Goal: Information Seeking & Learning: Get advice/opinions

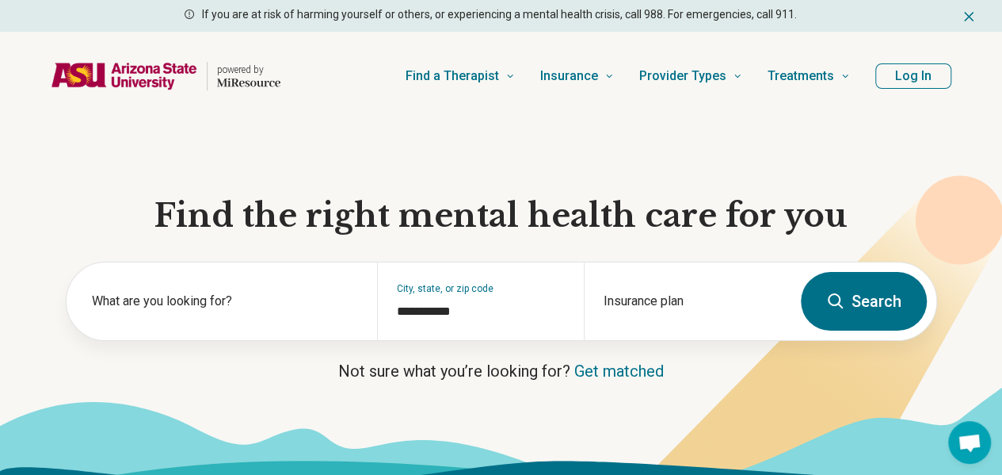
click at [174, 311] on label "What are you looking for?" at bounding box center [225, 301] width 266 height 19
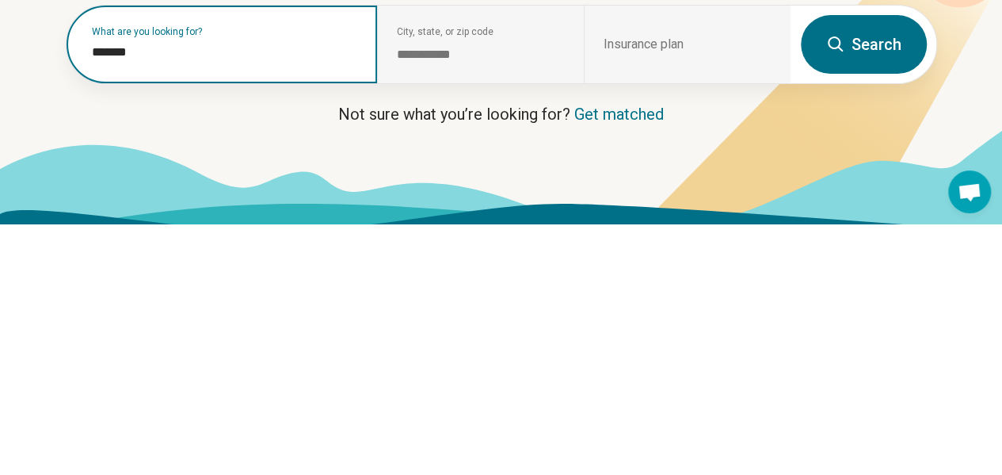
scroll to position [17, 0]
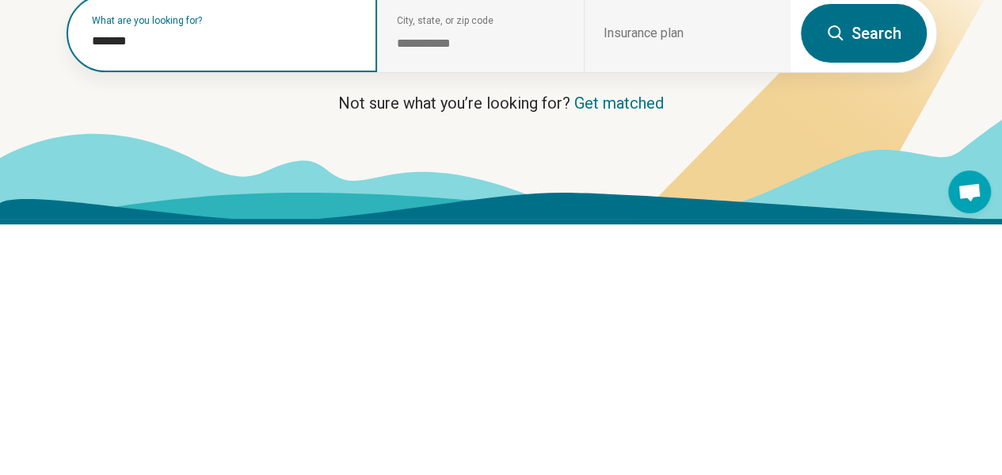
type input "*******"
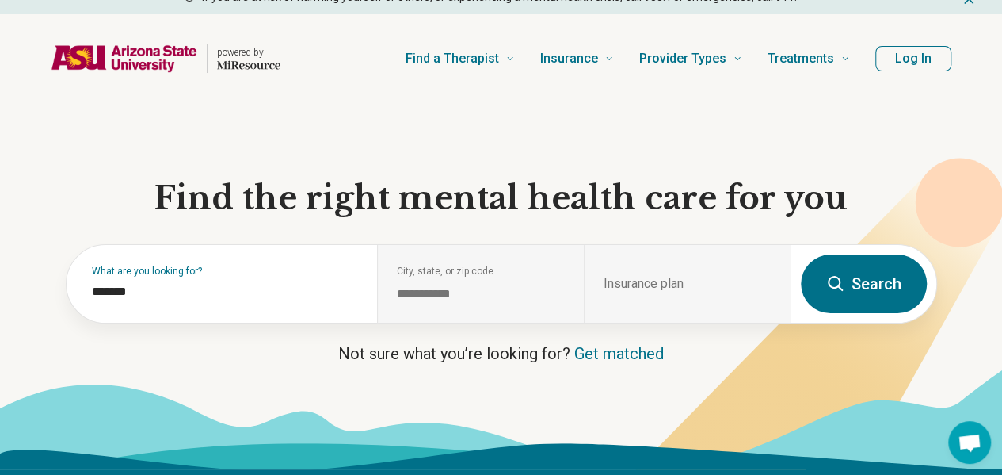
click at [493, 290] on div "**********" at bounding box center [480, 284] width 207 height 78
click at [452, 277] on div "**********" at bounding box center [480, 284] width 207 height 78
click at [454, 277] on div "**********" at bounding box center [480, 284] width 207 height 78
click at [637, 289] on div "Insurance plan" at bounding box center [687, 284] width 207 height 78
click at [477, 271] on div "**********" at bounding box center [480, 284] width 207 height 78
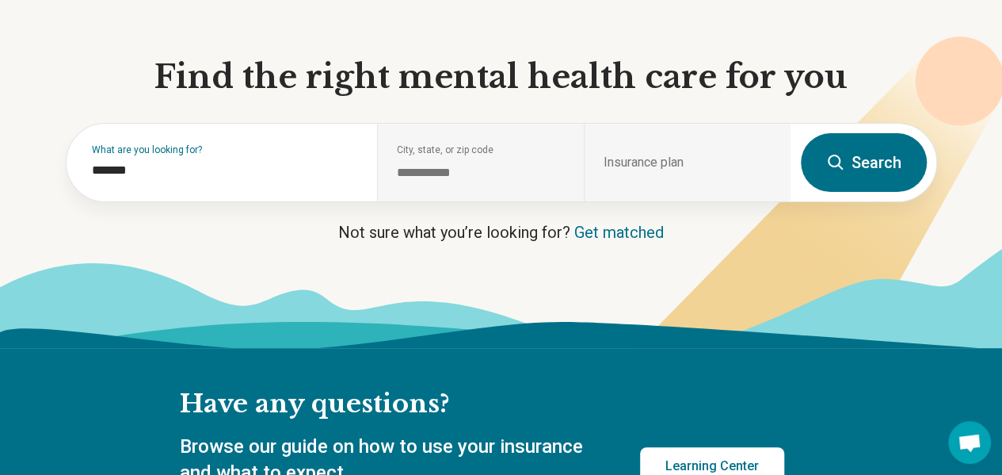
scroll to position [139, 0]
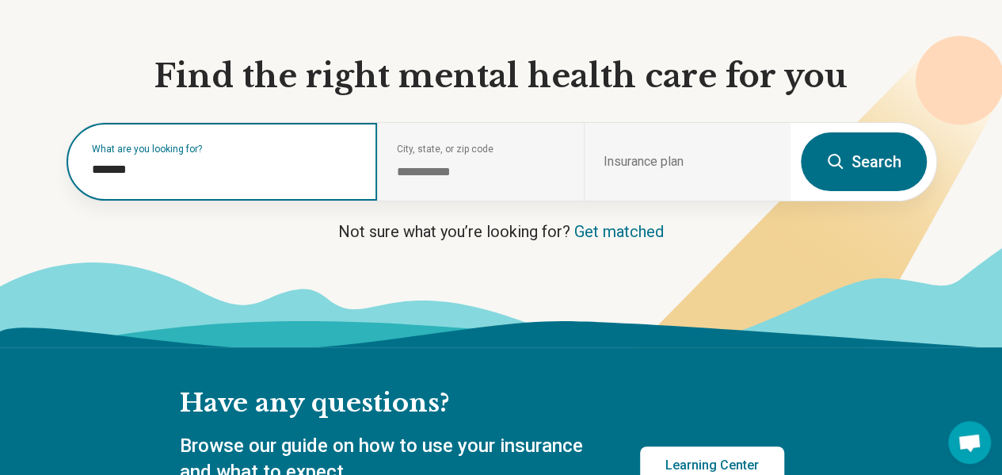
click at [205, 171] on input "*******" at bounding box center [225, 169] width 266 height 19
click at [139, 179] on input "*******" at bounding box center [225, 169] width 266 height 19
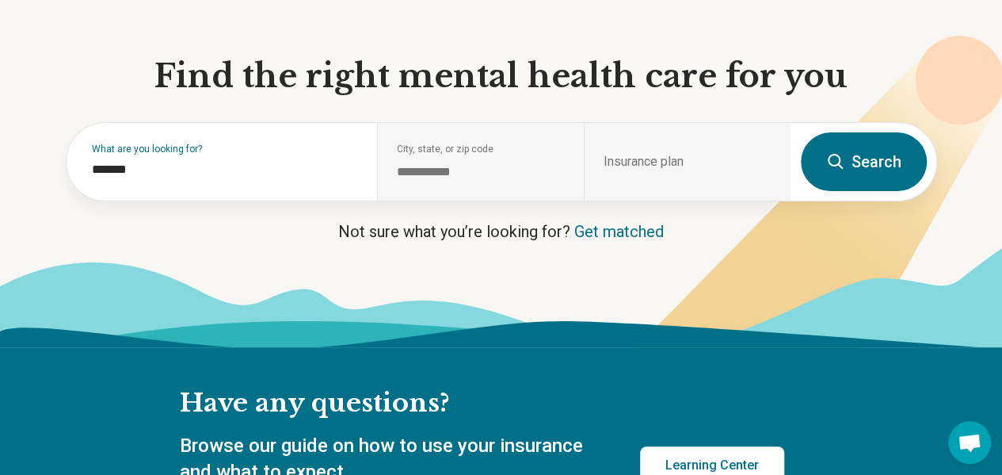
click at [646, 132] on div "Insurance plan" at bounding box center [687, 162] width 207 height 78
click at [694, 156] on div "Insurance plan" at bounding box center [687, 162] width 207 height 78
click at [710, 162] on div "Insurance plan" at bounding box center [687, 162] width 207 height 78
click at [705, 164] on div "Insurance plan" at bounding box center [687, 162] width 207 height 78
click at [704, 163] on div "Insurance plan" at bounding box center [687, 162] width 207 height 78
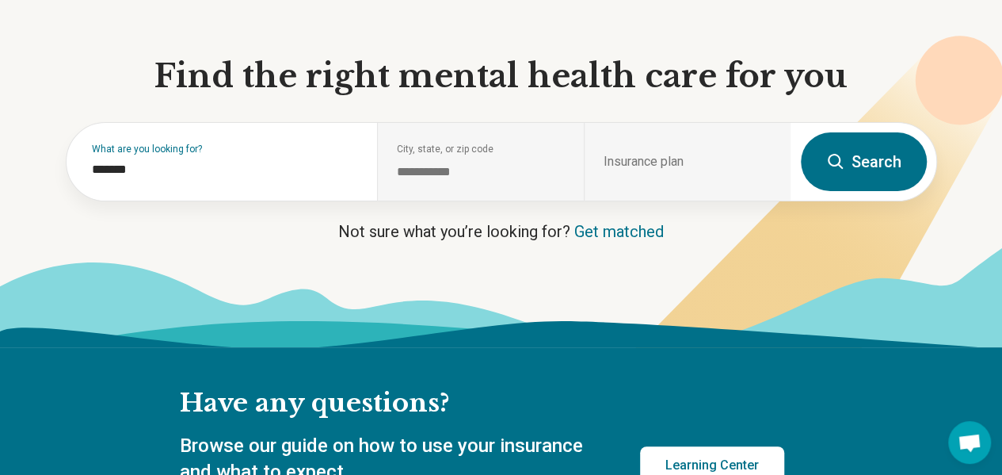
click at [697, 168] on div "Insurance plan" at bounding box center [687, 162] width 207 height 78
click at [692, 169] on div "Insurance plan" at bounding box center [687, 162] width 207 height 78
click at [688, 165] on div "Insurance plan" at bounding box center [687, 162] width 207 height 78
click at [683, 168] on div "Insurance plan" at bounding box center [687, 162] width 207 height 78
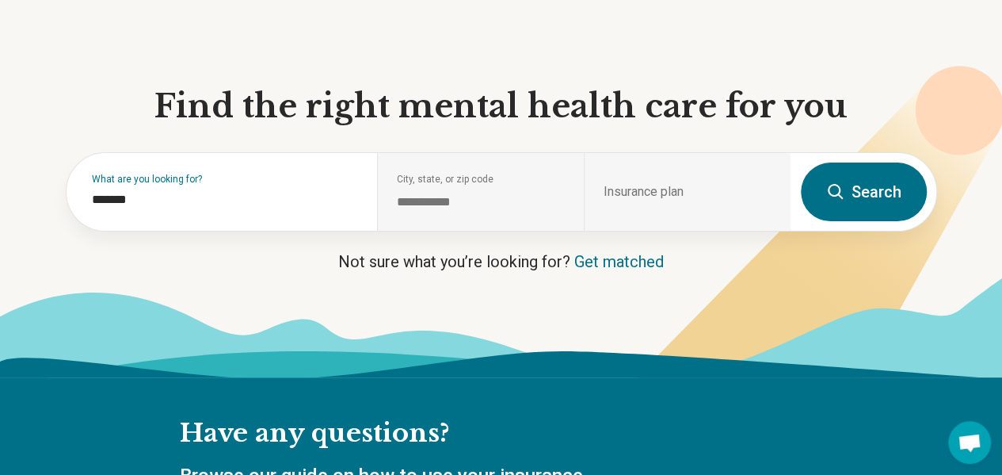
scroll to position [0, 0]
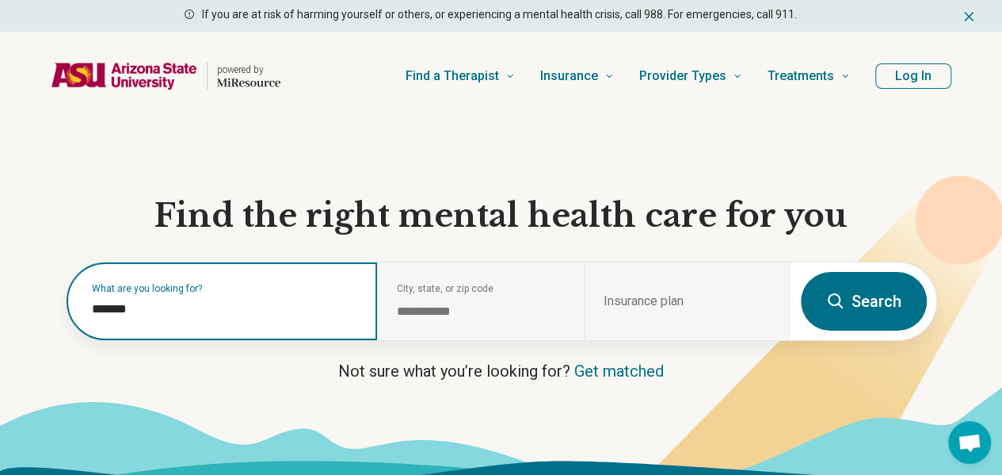
click at [216, 310] on input "*******" at bounding box center [225, 309] width 266 height 19
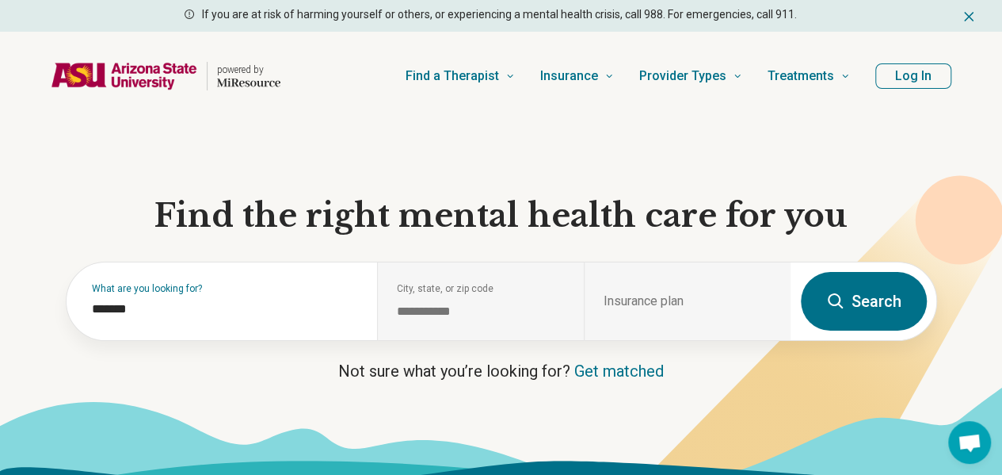
click at [499, 65] on span "Find a Therapist" at bounding box center [453, 76] width 94 height 22
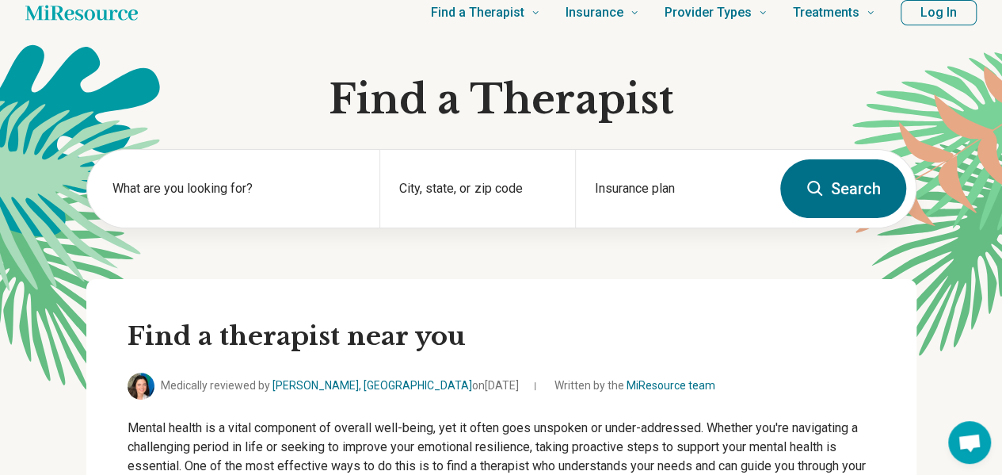
scroll to position [31, 0]
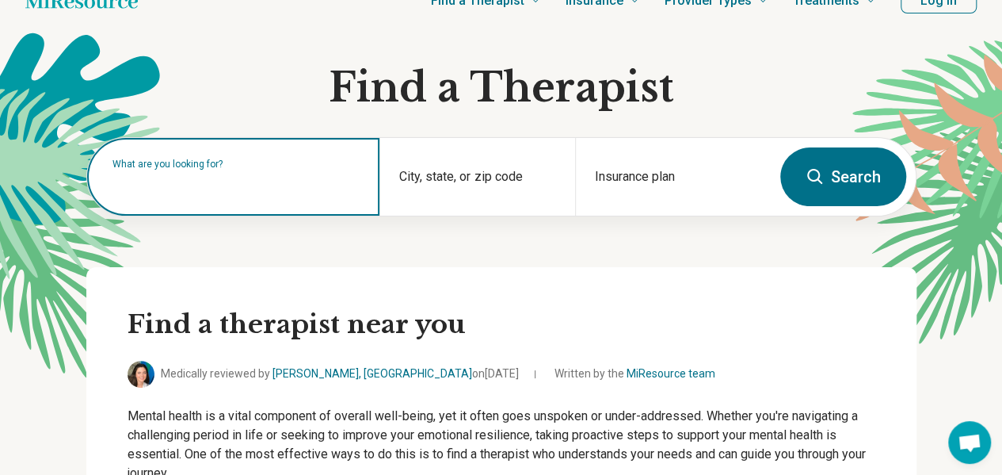
click at [179, 186] on input "text" at bounding box center [237, 184] width 249 height 19
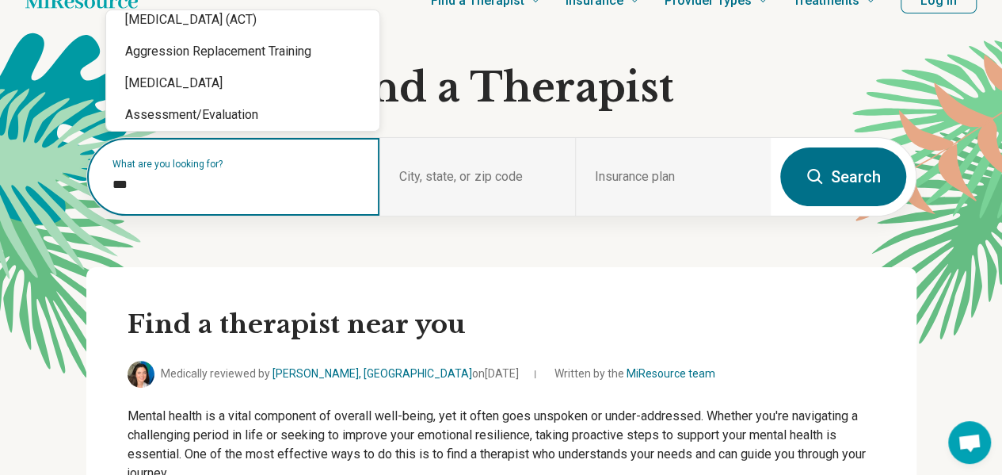
scroll to position [0, 0]
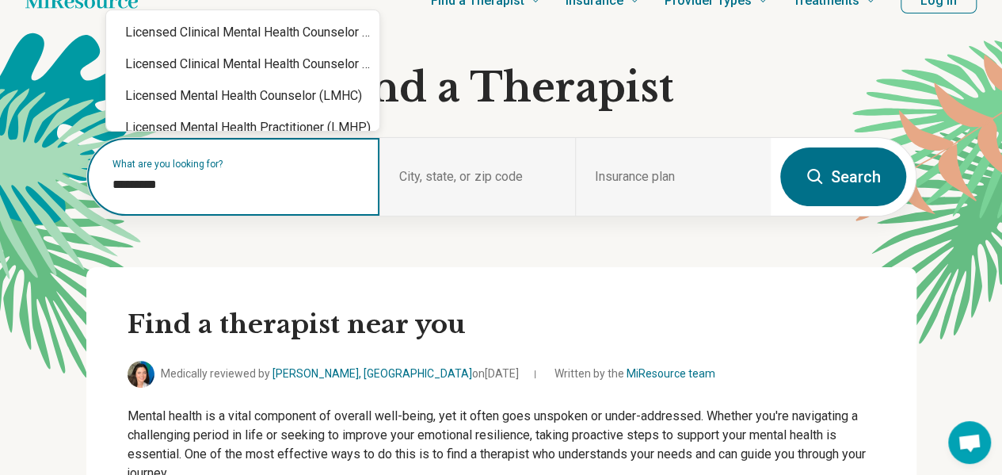
type input "**********"
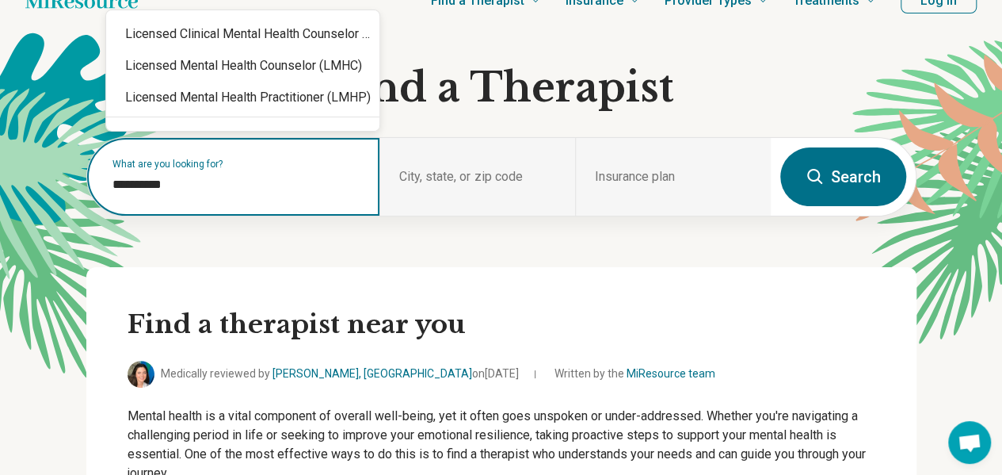
scroll to position [11, 0]
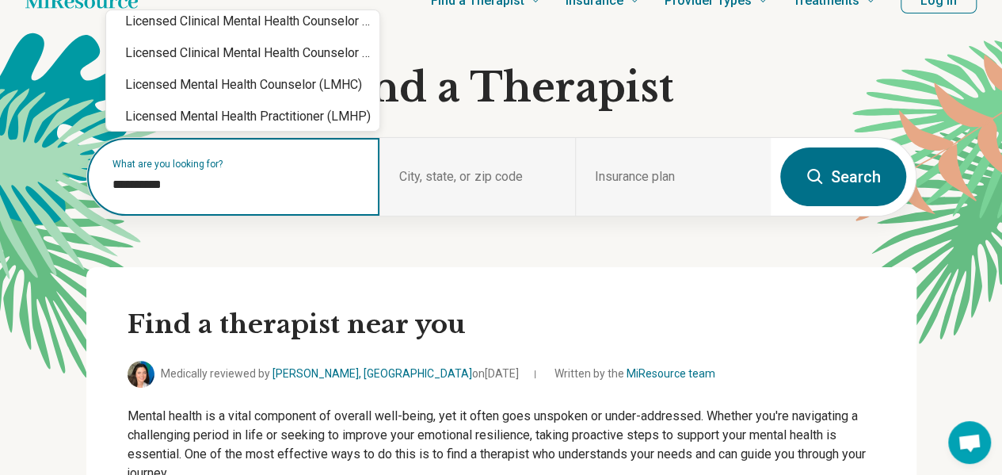
click at [176, 101] on div "Licensed Mental Health Practitioner (LMHP)" at bounding box center [242, 117] width 273 height 32
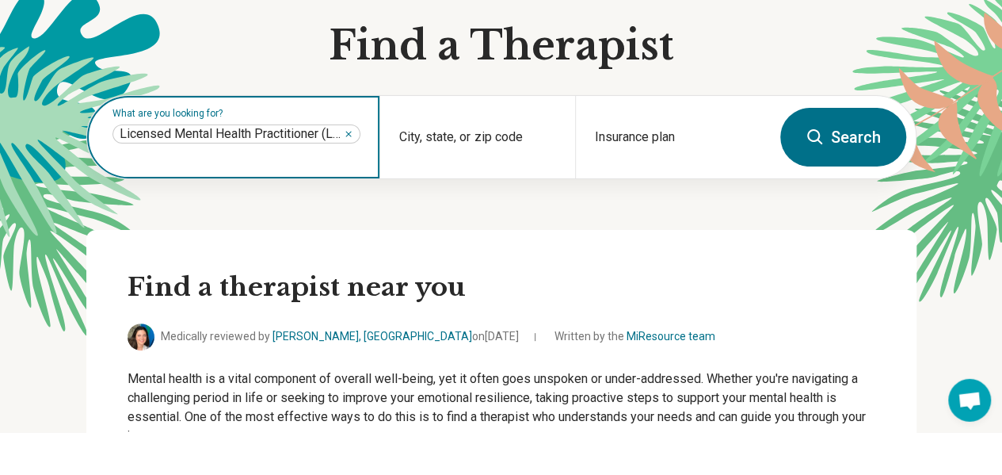
scroll to position [31, 0]
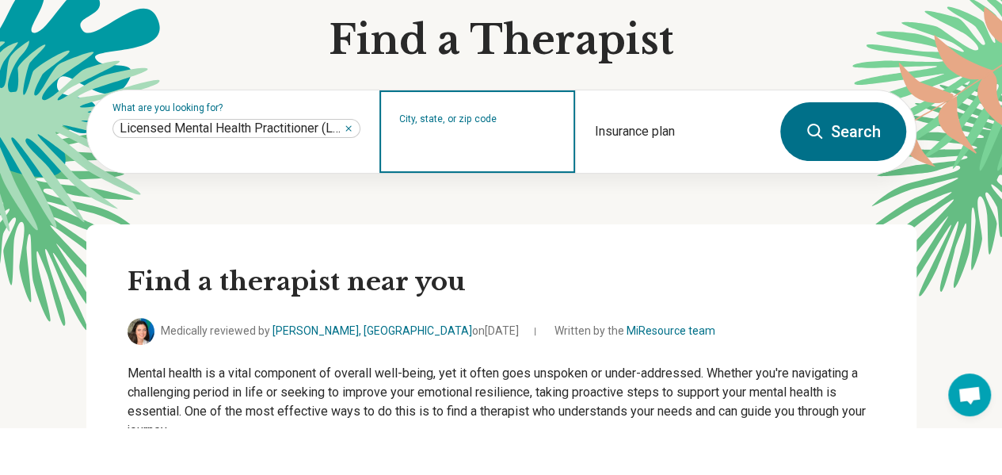
click at [510, 186] on input "City, state, or zip code" at bounding box center [477, 189] width 157 height 19
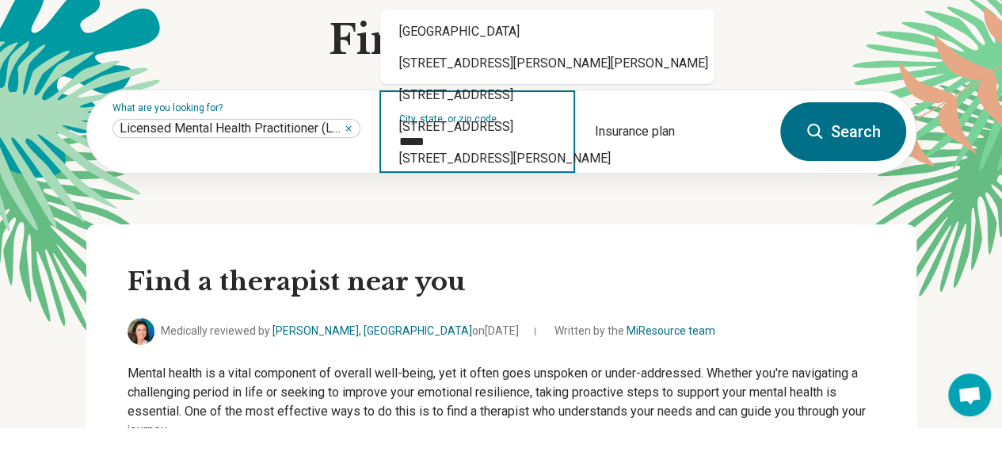
click at [519, 76] on div "Mesa, AZ 85212" at bounding box center [547, 79] width 334 height 32
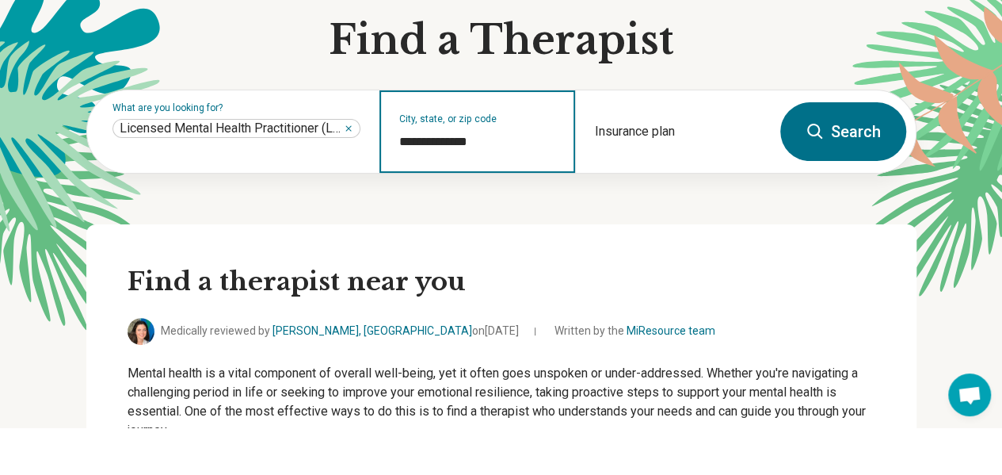
type input "**********"
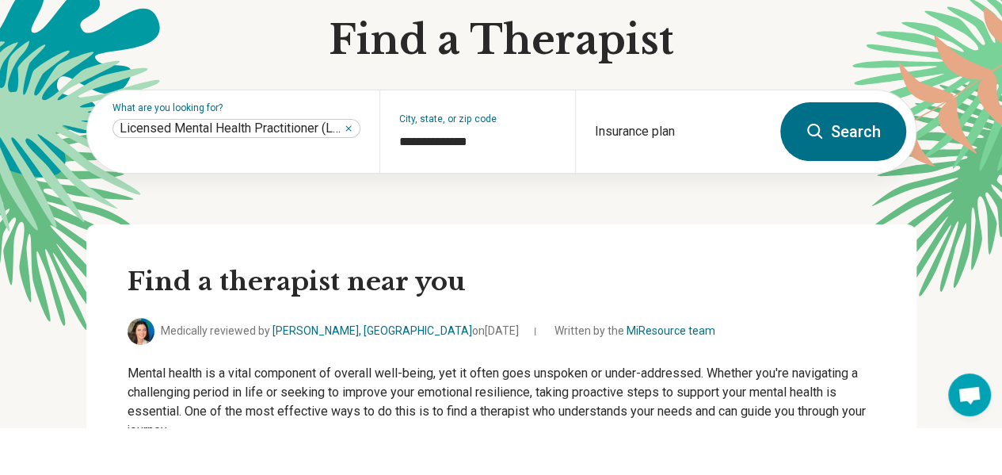
click at [671, 167] on div "Insurance plan" at bounding box center [673, 179] width 196 height 82
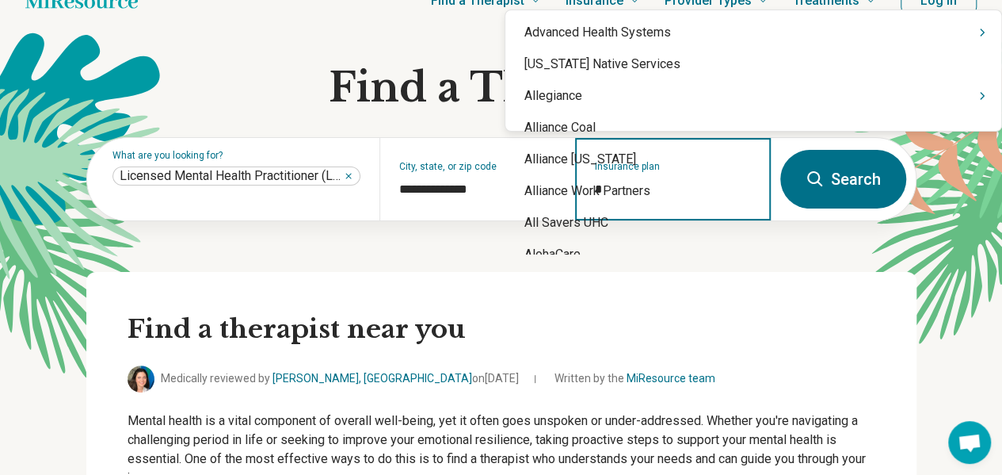
type input "**"
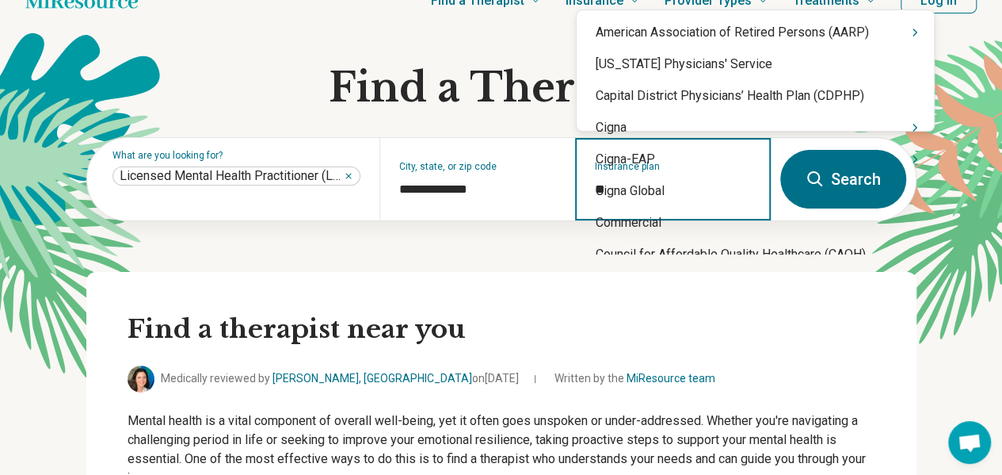
click at [620, 138] on div "Cigna" at bounding box center [755, 128] width 357 height 32
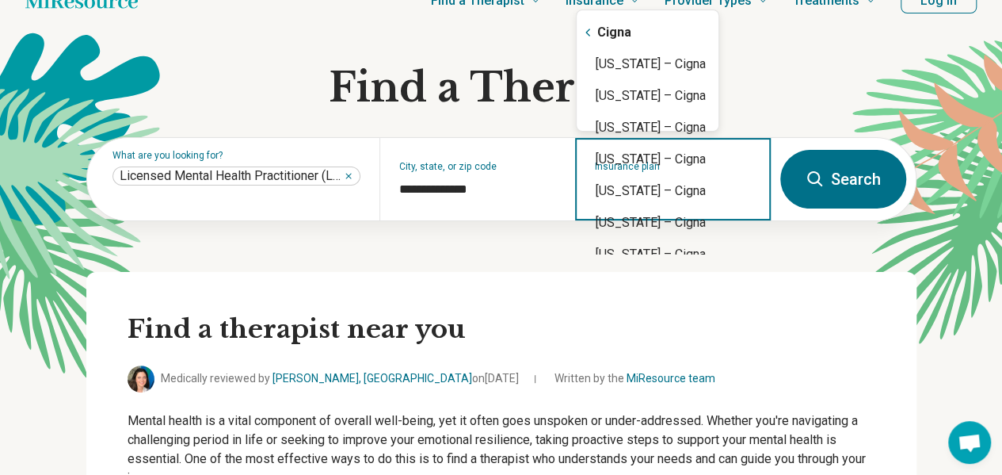
click at [674, 65] on div "[US_STATE] – Cigna" at bounding box center [648, 64] width 142 height 32
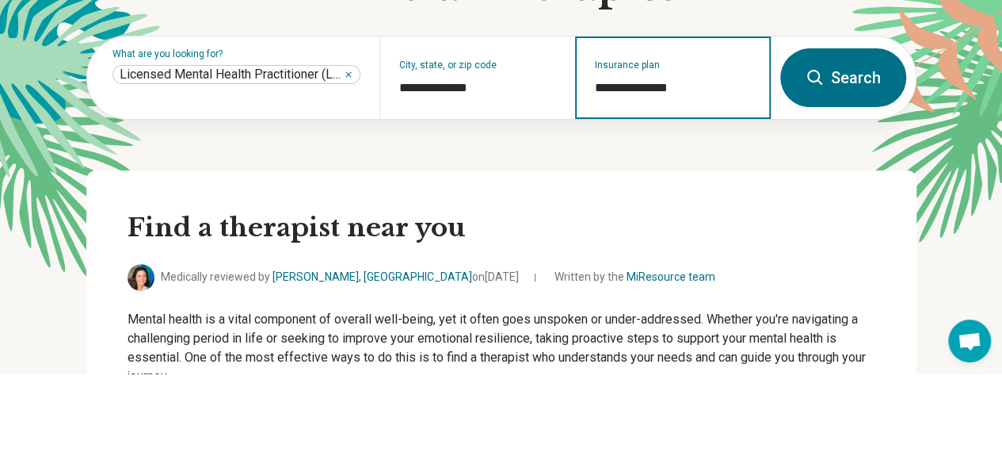
type input "**********"
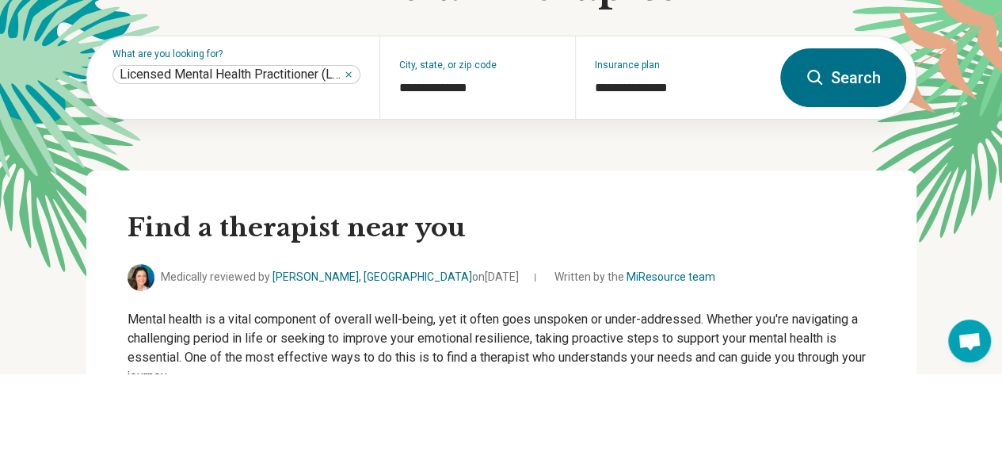
click at [834, 170] on button "Search" at bounding box center [844, 179] width 126 height 59
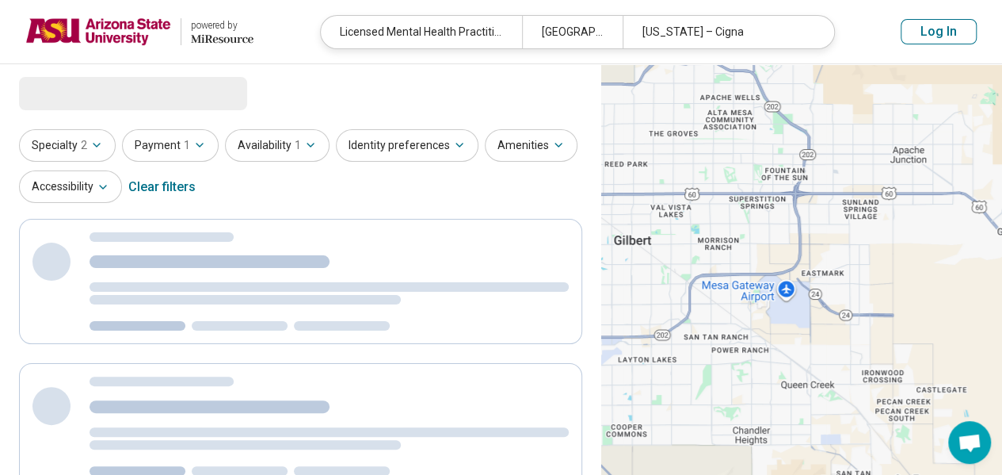
select select "***"
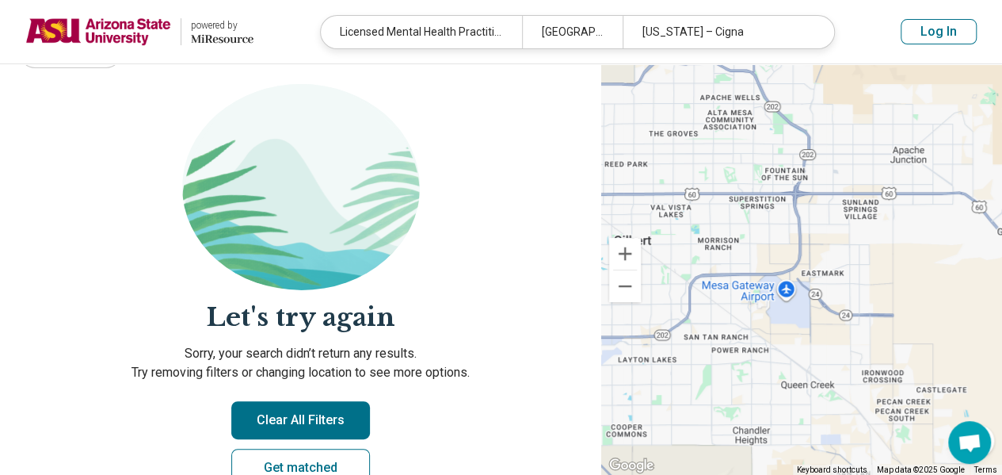
scroll to position [146, 0]
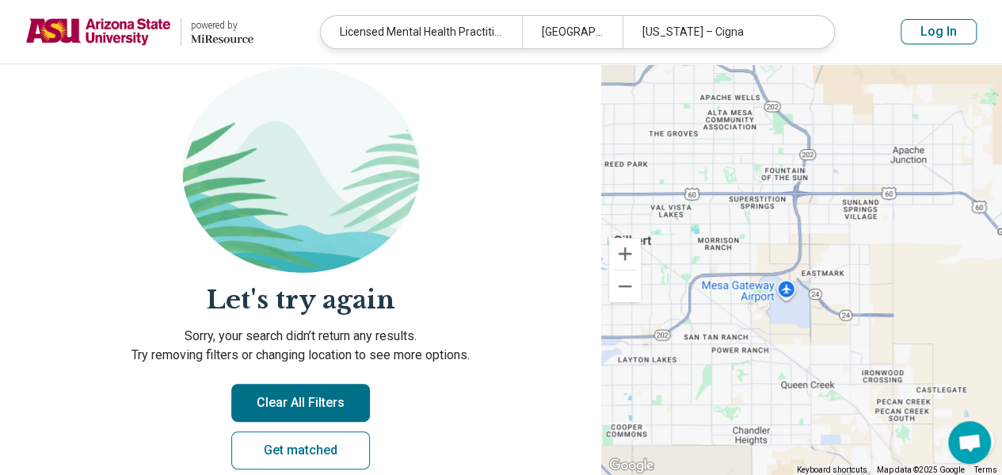
click at [484, 27] on div "Licensed Mental Health Practitioner (LMHP)" at bounding box center [421, 32] width 201 height 32
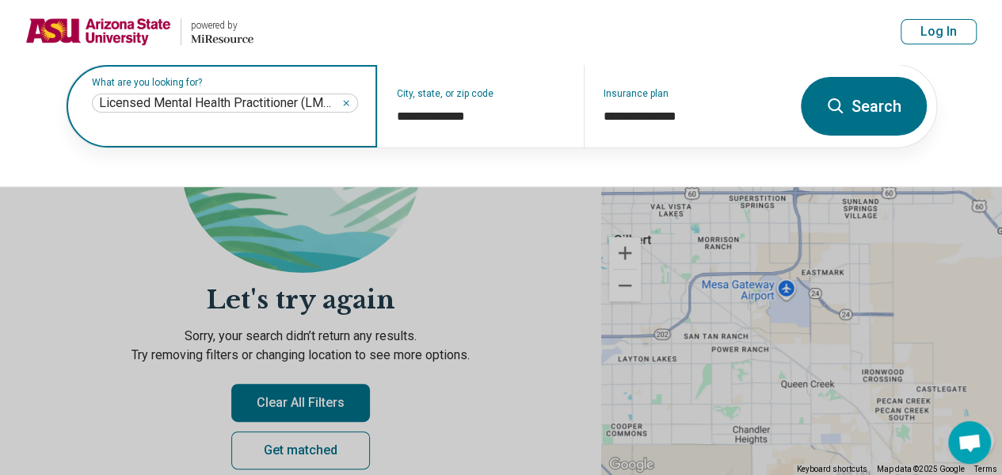
click at [346, 101] on icon "Remove" at bounding box center [346, 103] width 5 height 5
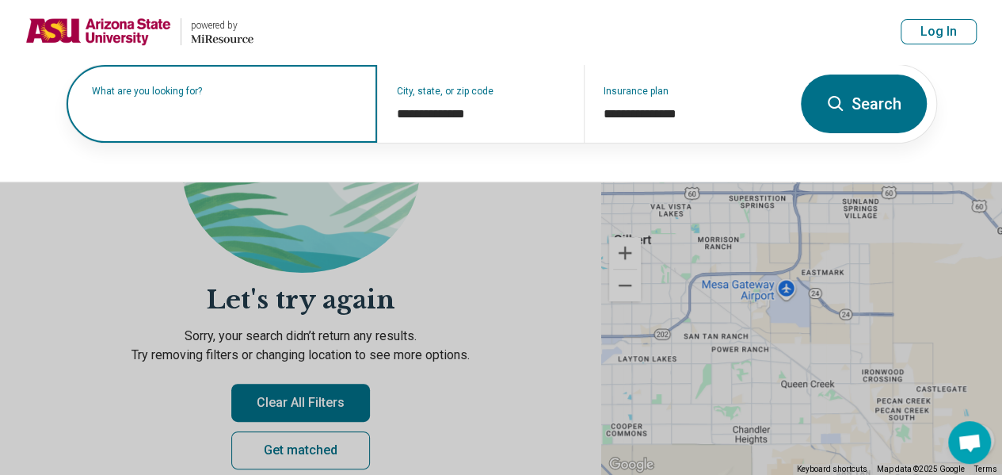
click at [140, 119] on input "text" at bounding box center [225, 111] width 266 height 19
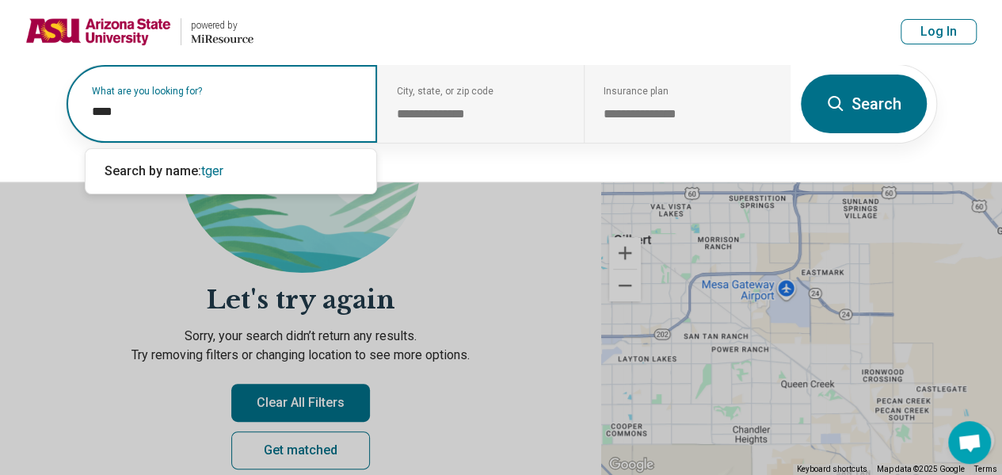
type input "*****"
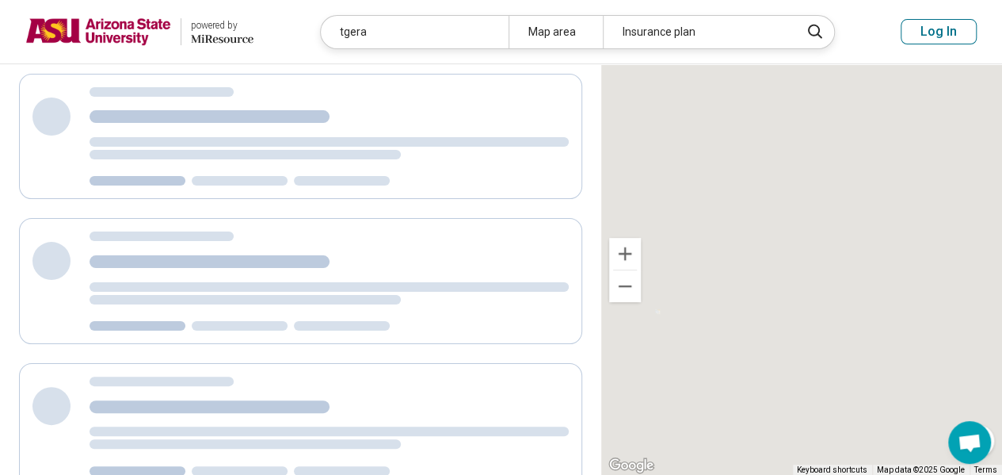
scroll to position [13, 0]
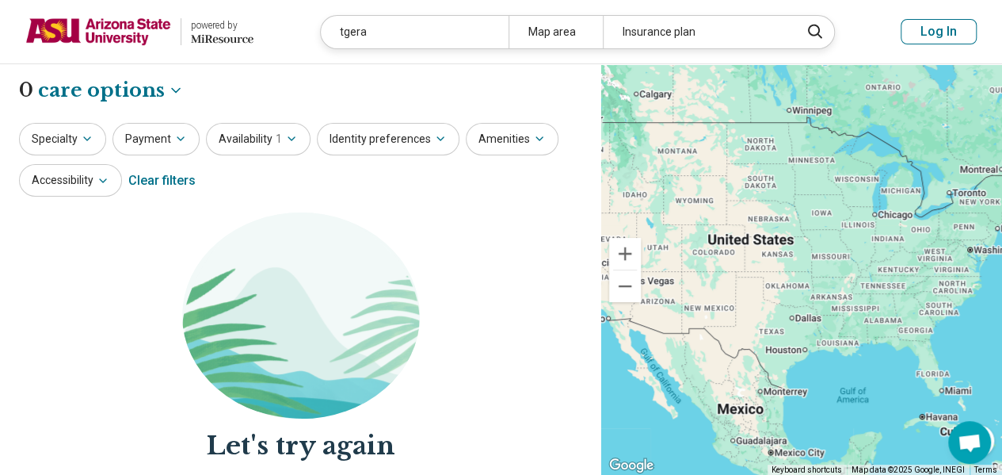
click at [452, 36] on div "tgera" at bounding box center [415, 32] width 188 height 32
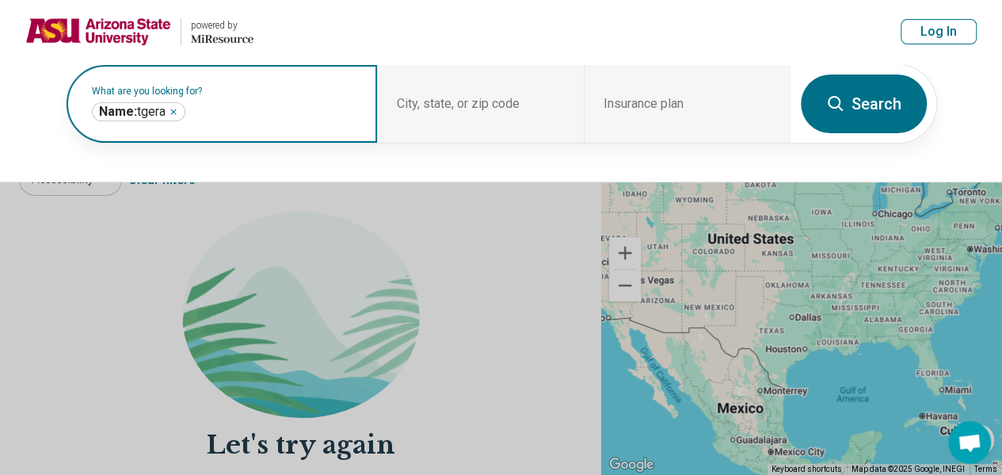
click at [178, 108] on icon "Remove" at bounding box center [174, 112] width 10 height 10
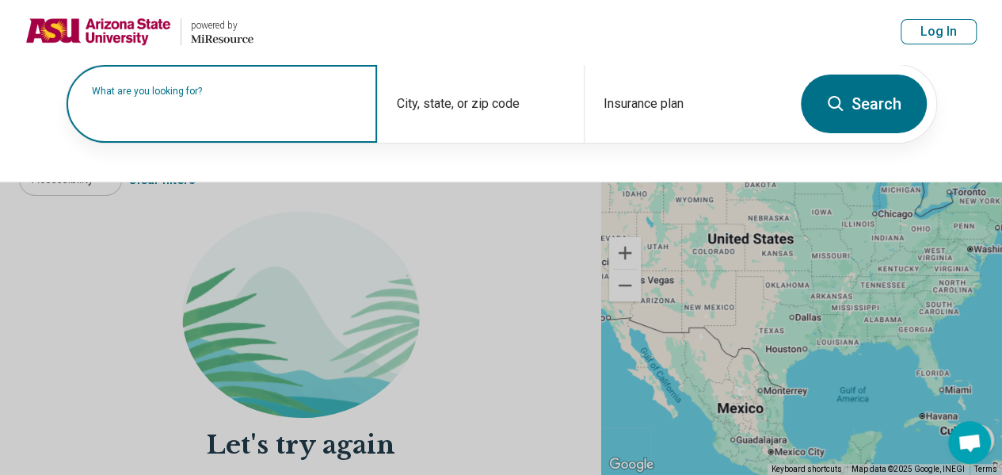
click at [170, 96] on label "What are you looking for?" at bounding box center [225, 91] width 266 height 10
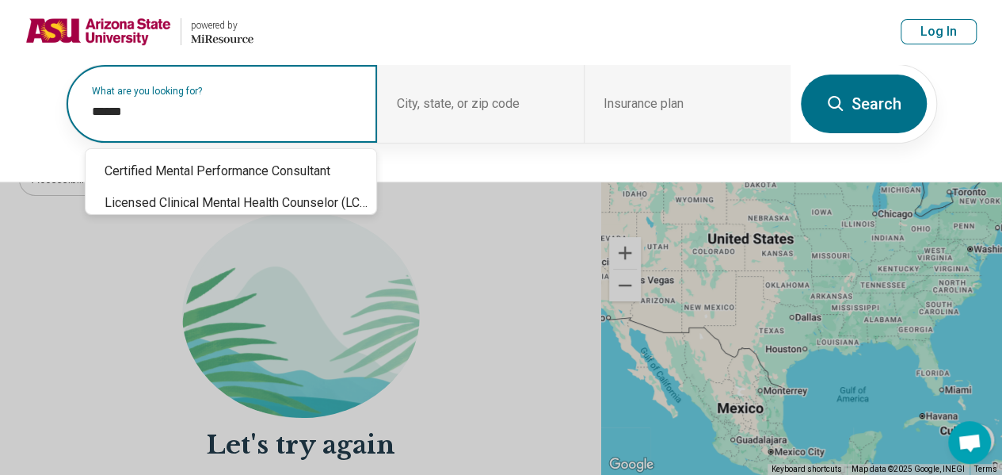
type input "******"
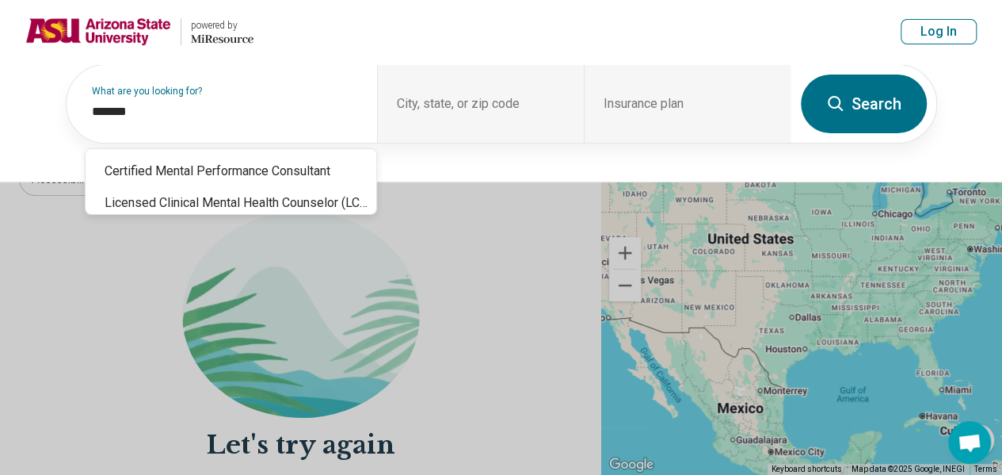
click at [227, 215] on button at bounding box center [501, 237] width 1002 height 475
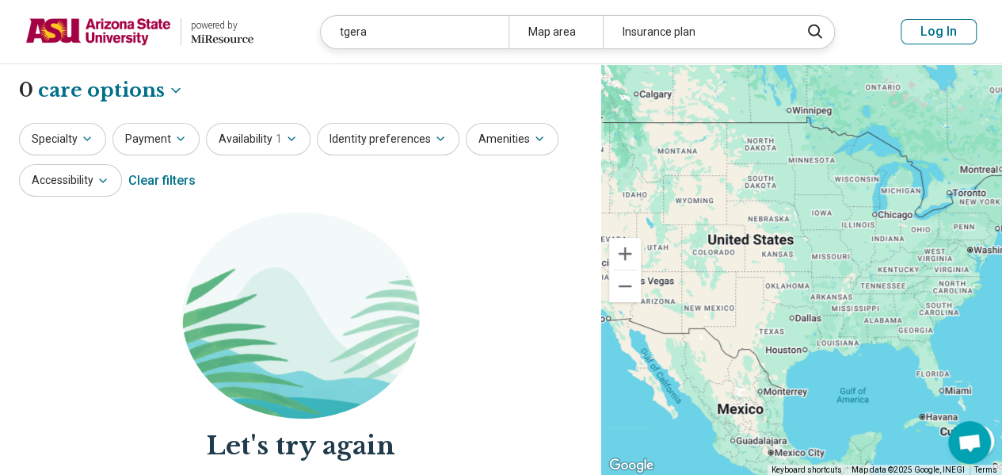
click at [460, 41] on div "tgera" at bounding box center [415, 32] width 188 height 32
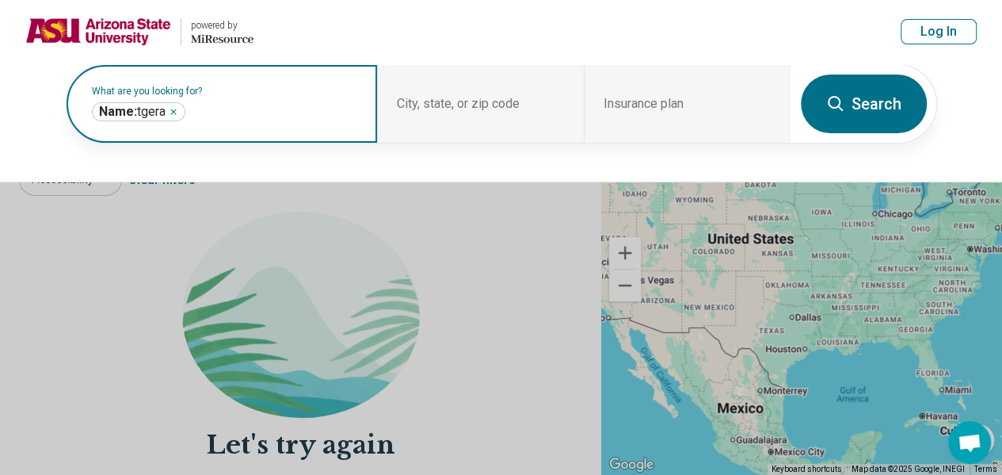
click at [174, 111] on icon "Remove" at bounding box center [173, 111] width 5 height 5
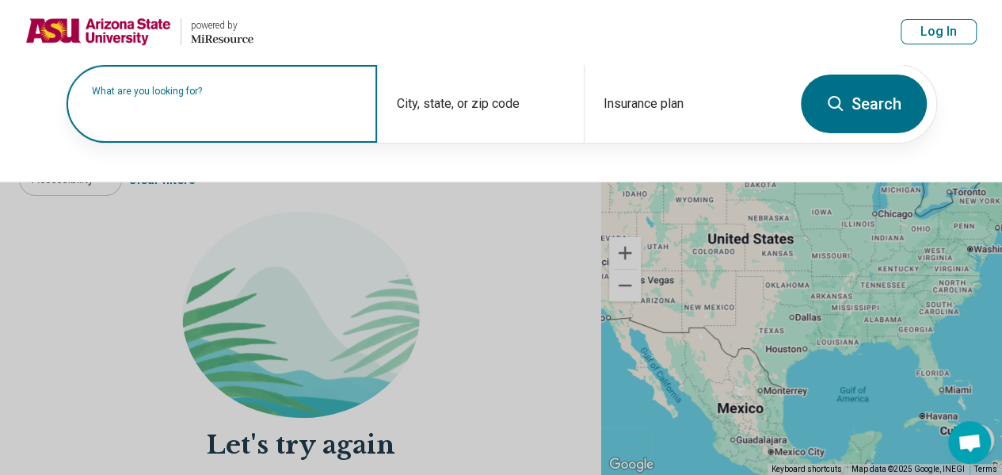
click at [181, 118] on input "text" at bounding box center [225, 111] width 266 height 19
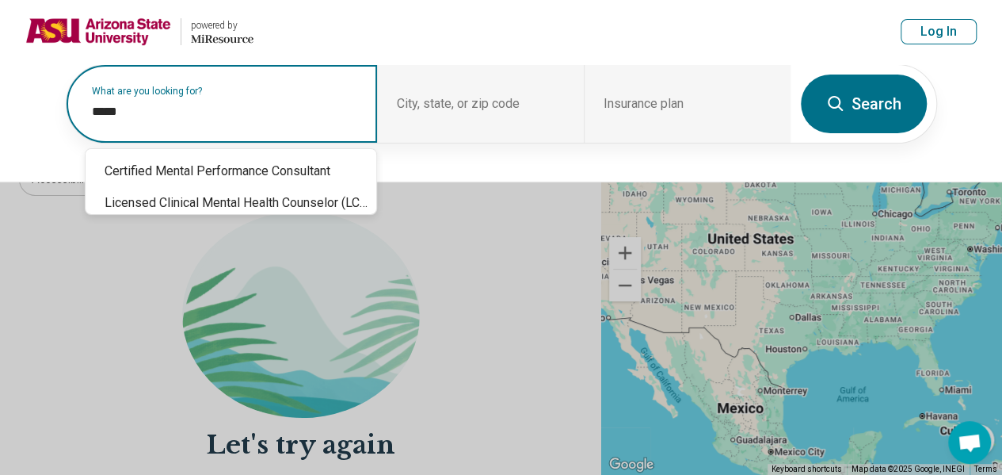
type input "******"
click at [235, 204] on div "Licensed Clinical Mental Health Counselor (LCMHC)" at bounding box center [231, 203] width 291 height 32
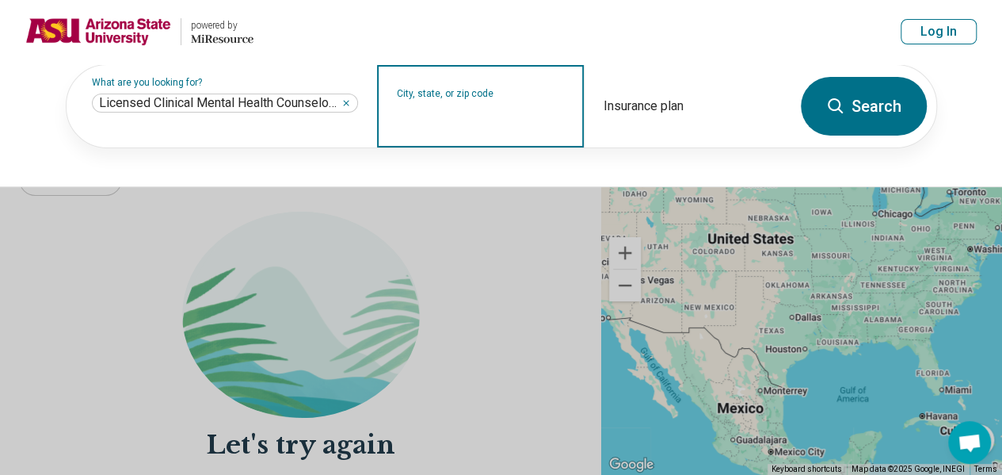
click at [538, 109] on input "City, state, or zip code" at bounding box center [481, 116] width 168 height 19
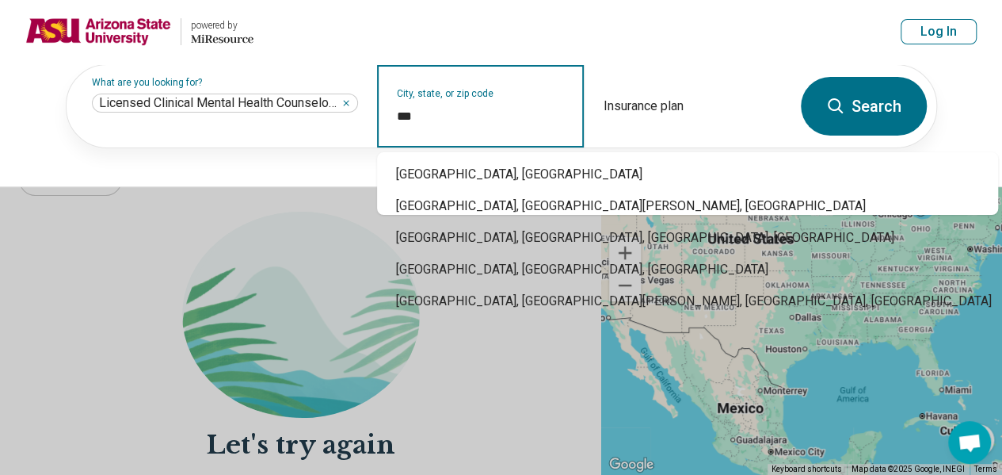
click at [507, 173] on div "Mesa, AZ" at bounding box center [687, 174] width 621 height 32
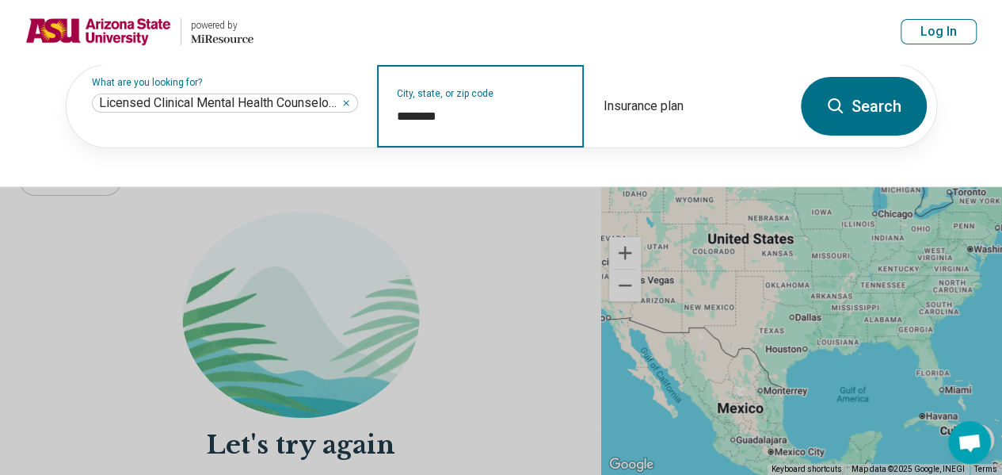
type input "********"
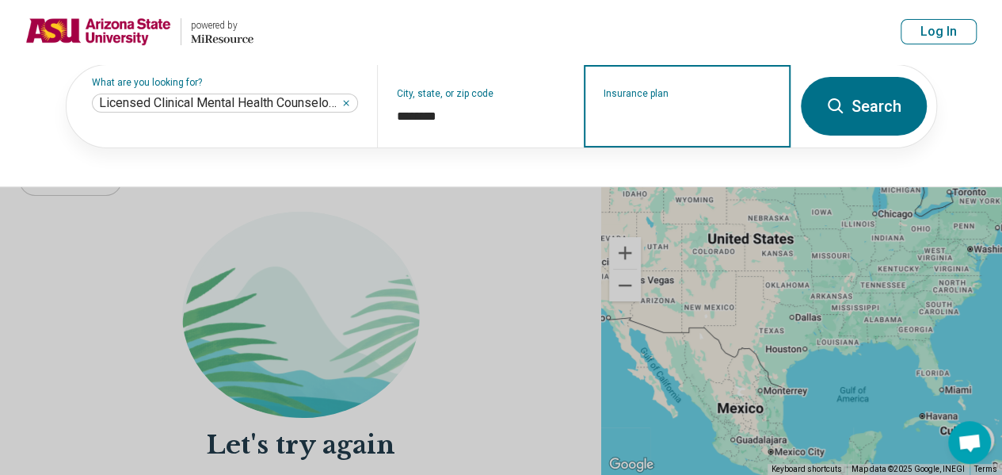
click at [692, 113] on input "Insurance plan" at bounding box center [688, 116] width 168 height 19
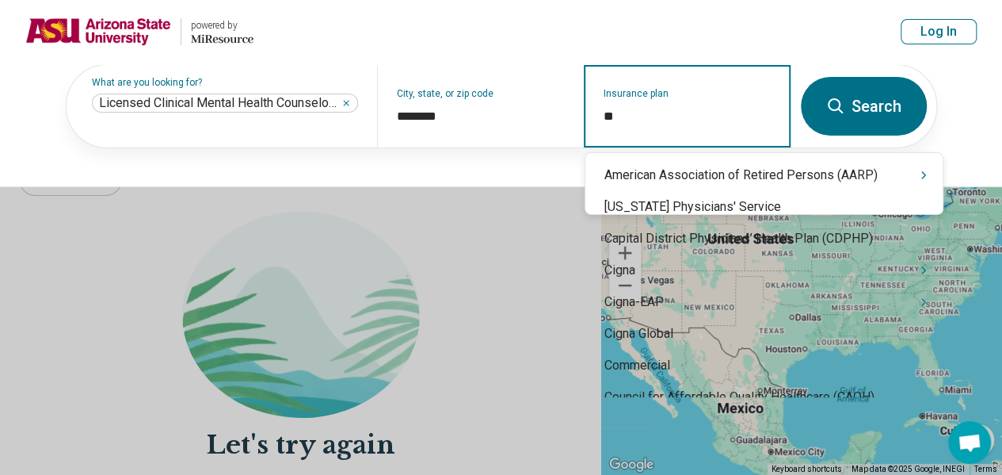
type input "***"
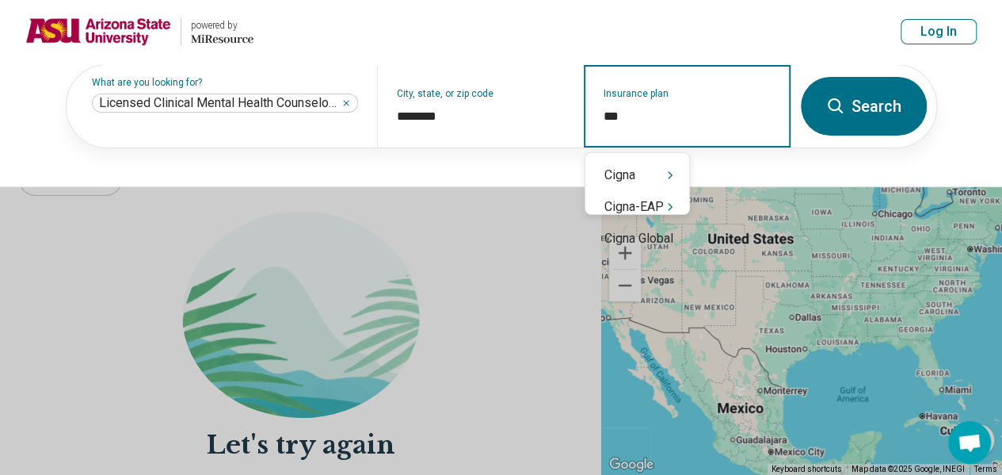
click at [637, 182] on div "Cigna" at bounding box center [638, 175] width 104 height 32
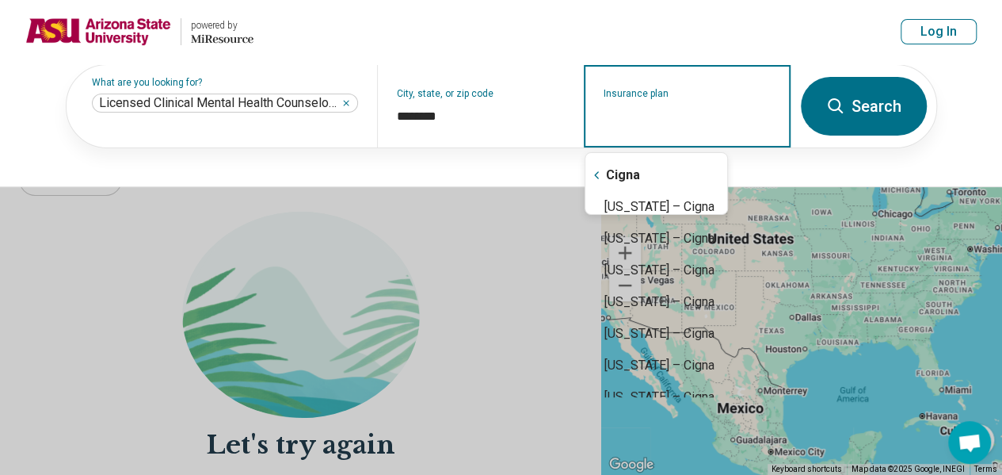
click at [677, 206] on div "[US_STATE] – Cigna" at bounding box center [657, 207] width 142 height 32
type input "**********"
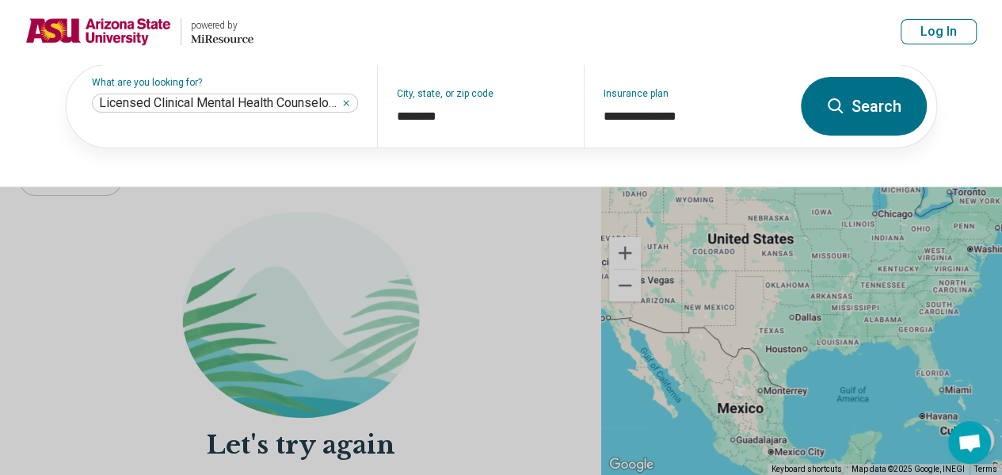
click at [865, 90] on button "Search" at bounding box center [864, 106] width 126 height 59
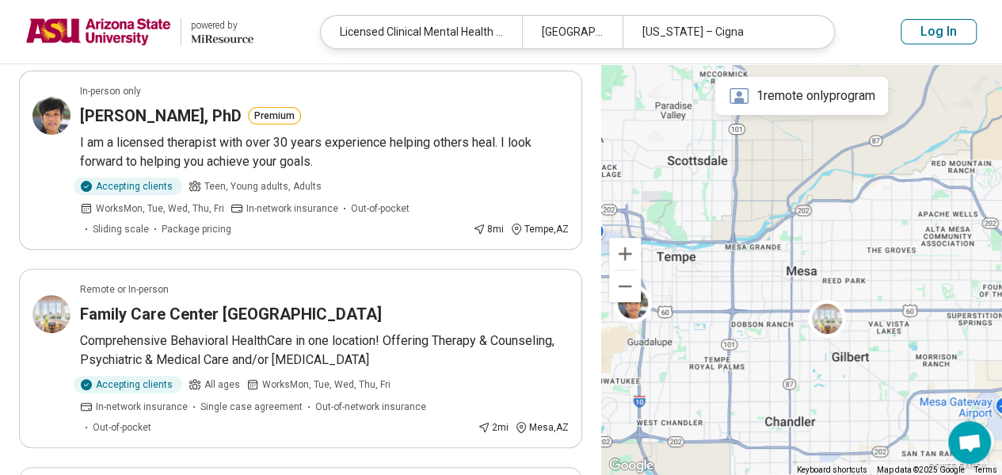
scroll to position [143, 0]
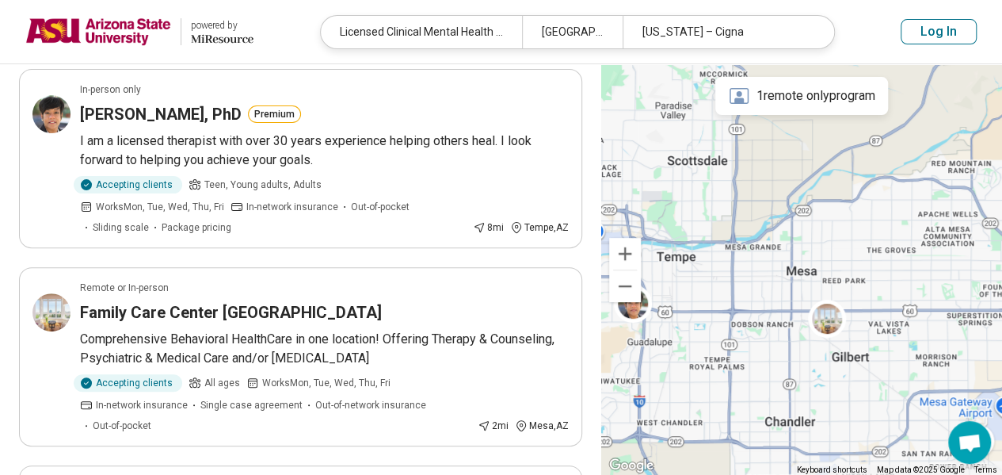
click at [484, 313] on div "Family Care Center [GEOGRAPHIC_DATA]" at bounding box center [324, 312] width 489 height 22
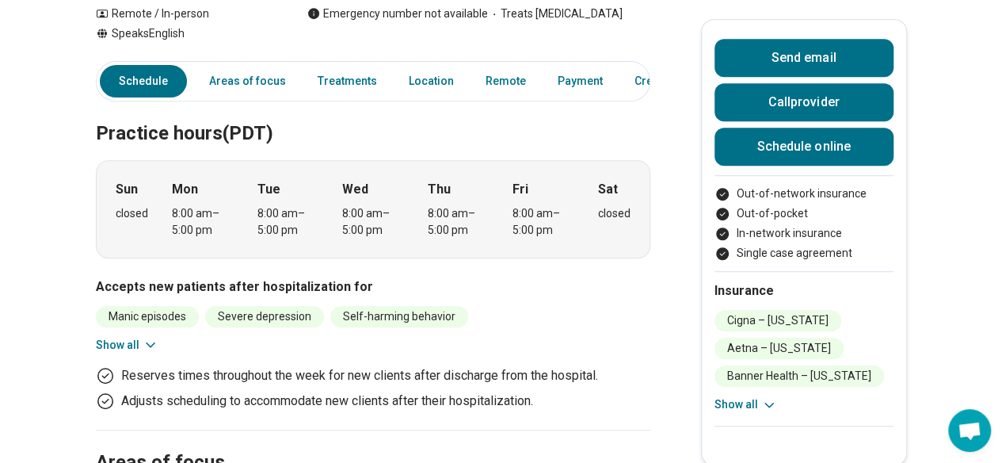
scroll to position [412, 0]
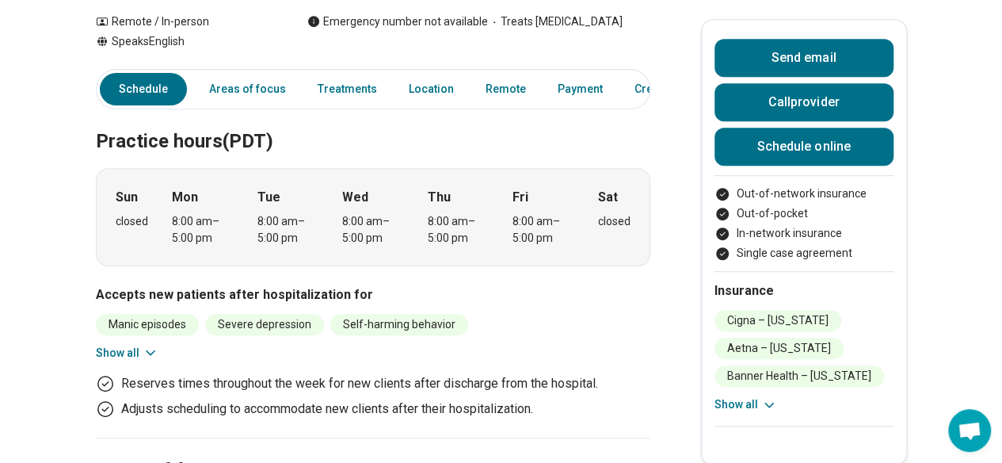
click at [366, 76] on link "Treatments" at bounding box center [347, 89] width 78 height 32
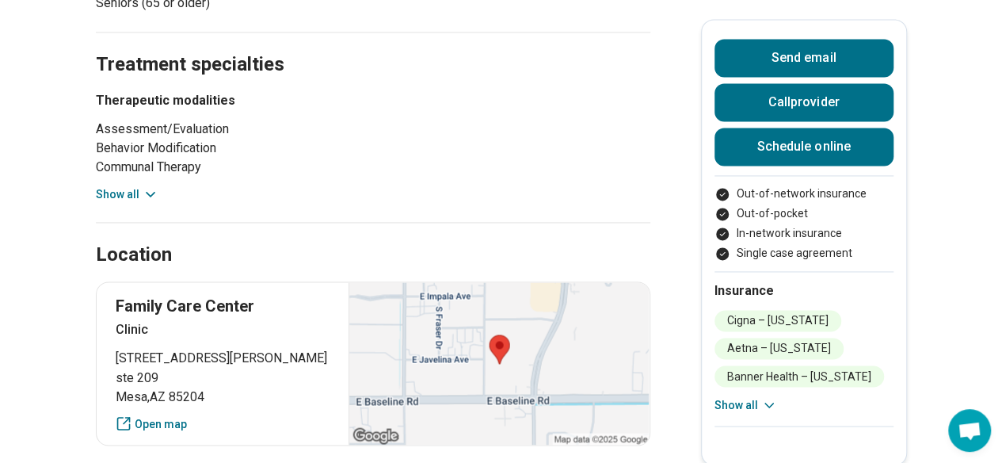
scroll to position [1128, 0]
click at [129, 186] on button "Show all" at bounding box center [127, 193] width 63 height 17
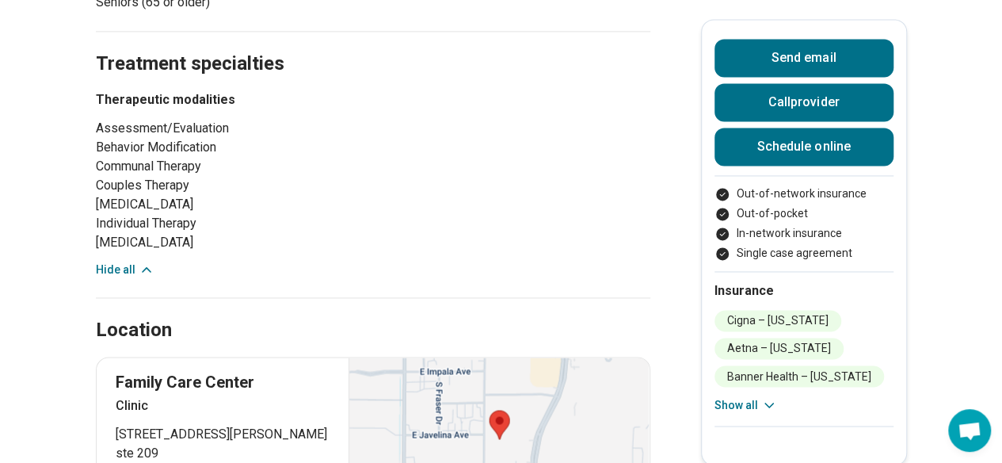
click at [128, 233] on li "[MEDICAL_DATA]" at bounding box center [207, 242] width 222 height 19
click at [127, 214] on li "Individual Therapy" at bounding box center [207, 223] width 222 height 19
click at [122, 216] on li "Individual Therapy" at bounding box center [207, 223] width 222 height 19
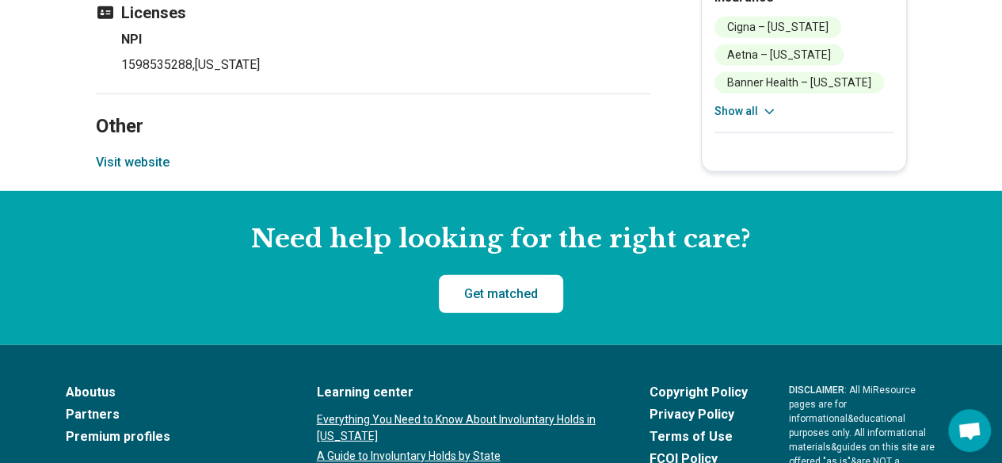
scroll to position [2205, 0]
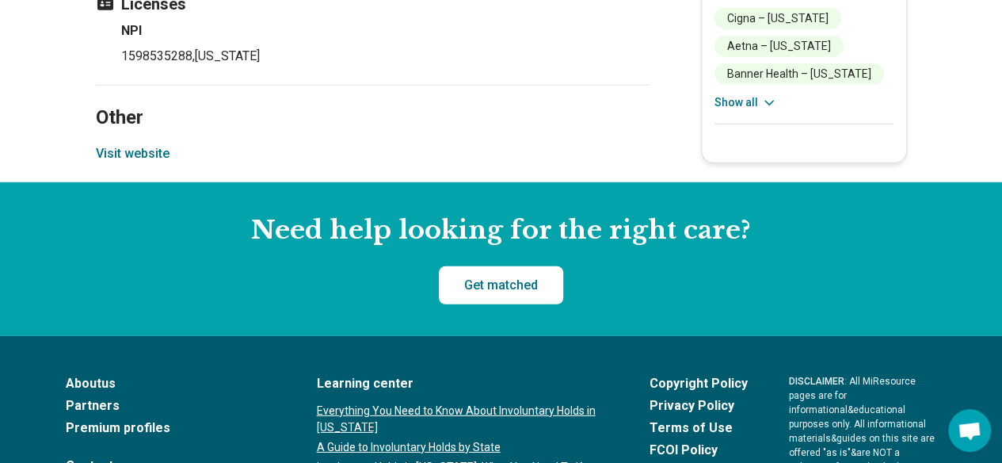
click at [546, 278] on link "Get matched" at bounding box center [501, 285] width 124 height 38
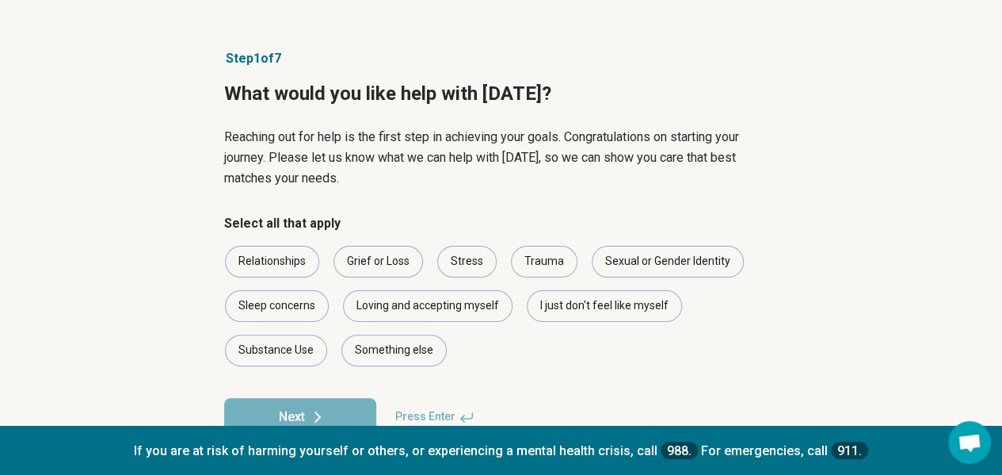
scroll to position [52, 0]
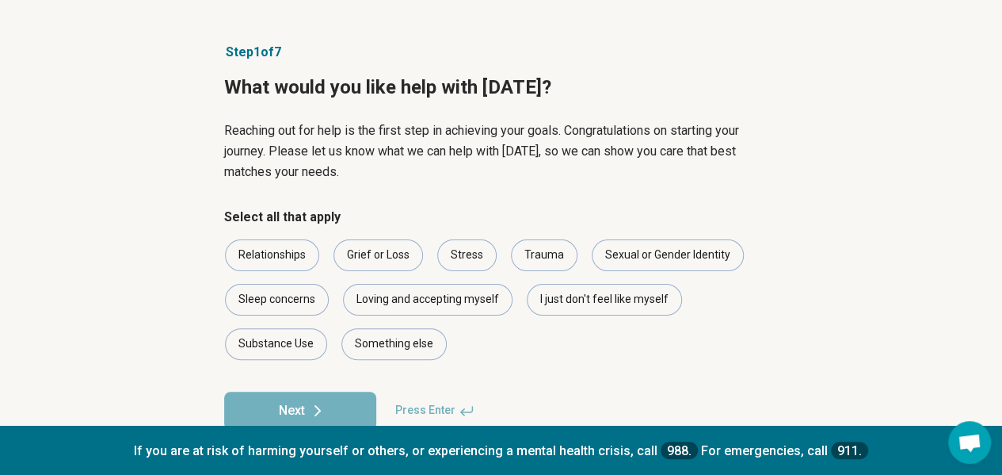
click at [474, 254] on div "Stress" at bounding box center [466, 255] width 59 height 32
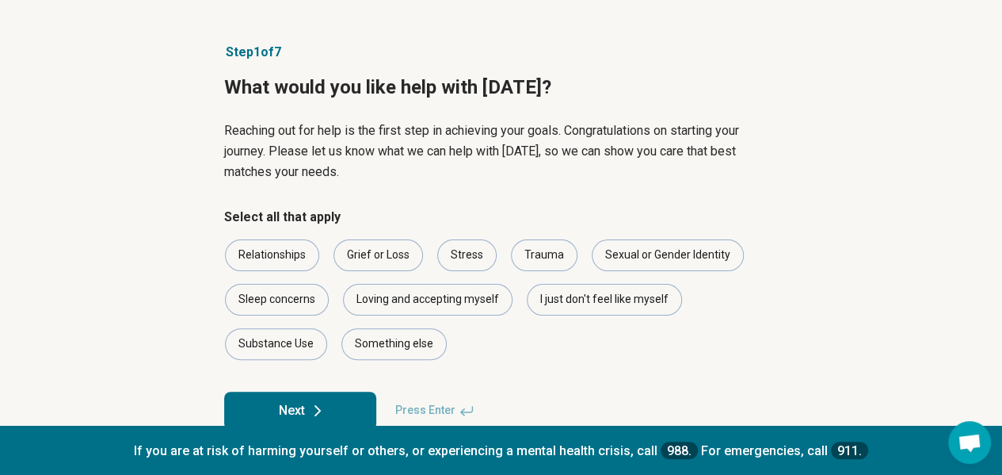
click at [545, 255] on div "Trauma" at bounding box center [544, 255] width 67 height 32
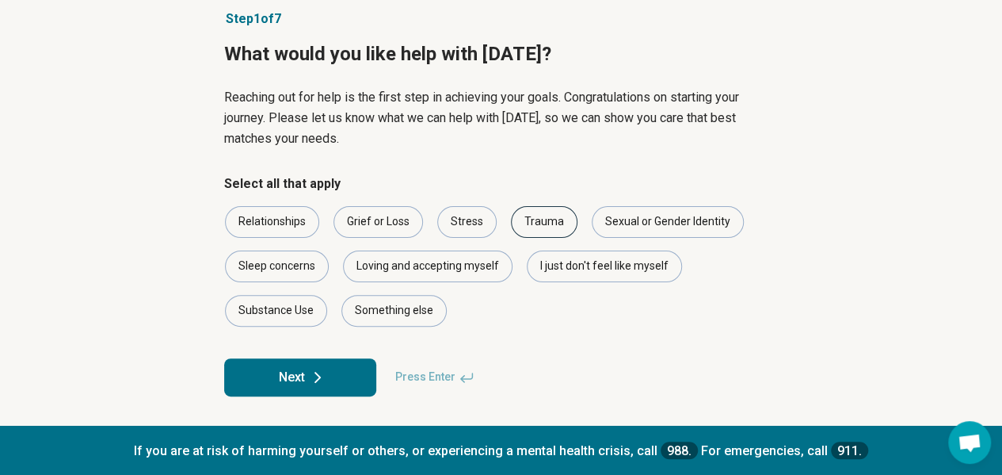
scroll to position [88, 0]
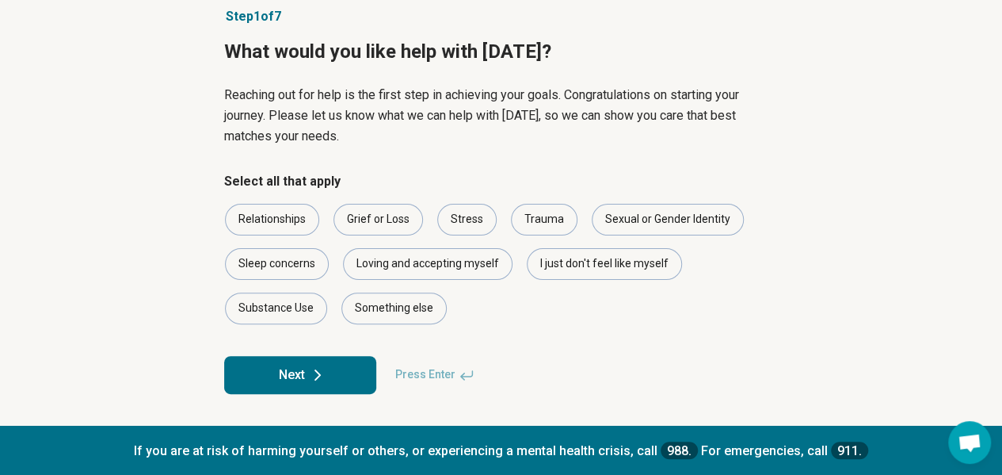
click at [481, 268] on div "Loving and accepting myself" at bounding box center [428, 264] width 170 height 32
click at [251, 263] on div "Sleep concerns" at bounding box center [277, 264] width 104 height 32
click at [422, 298] on div "Something else" at bounding box center [394, 308] width 105 height 32
click at [596, 269] on div "I just don't feel like myself" at bounding box center [604, 264] width 155 height 32
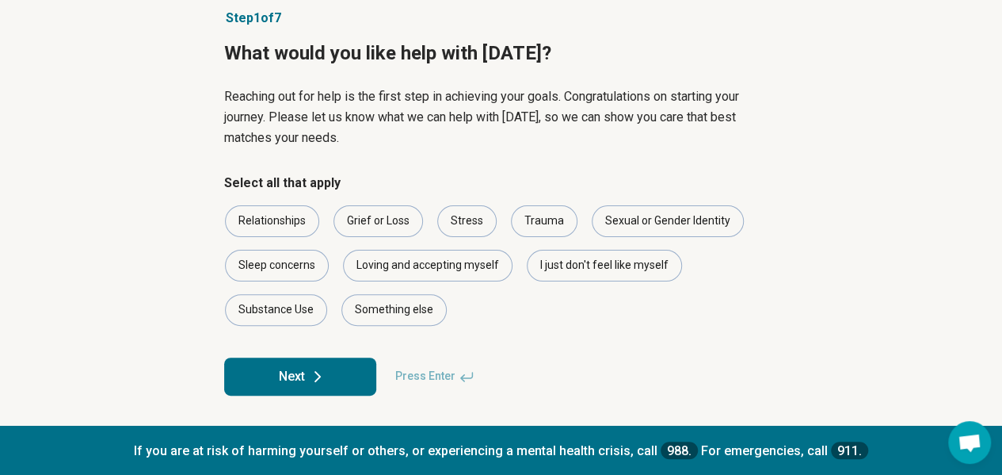
click at [332, 379] on button "Next" at bounding box center [300, 376] width 152 height 38
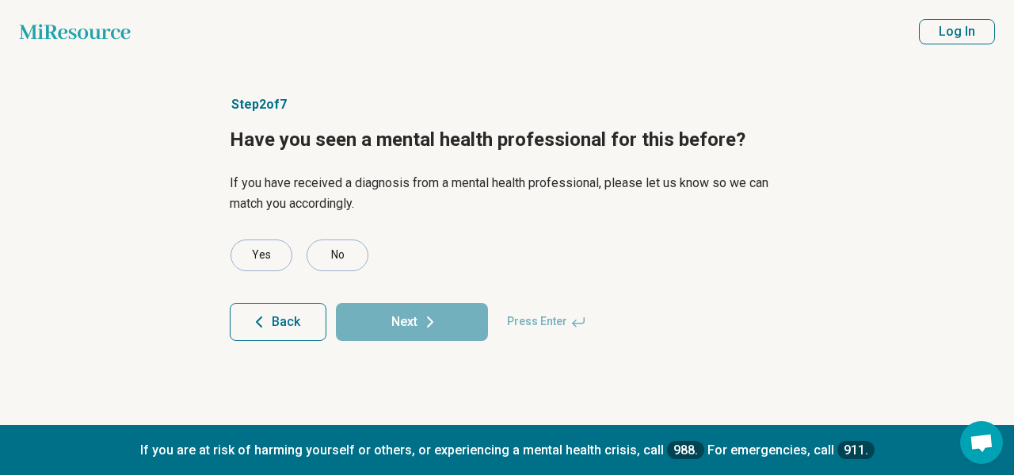
click at [340, 265] on div "No" at bounding box center [338, 255] width 62 height 32
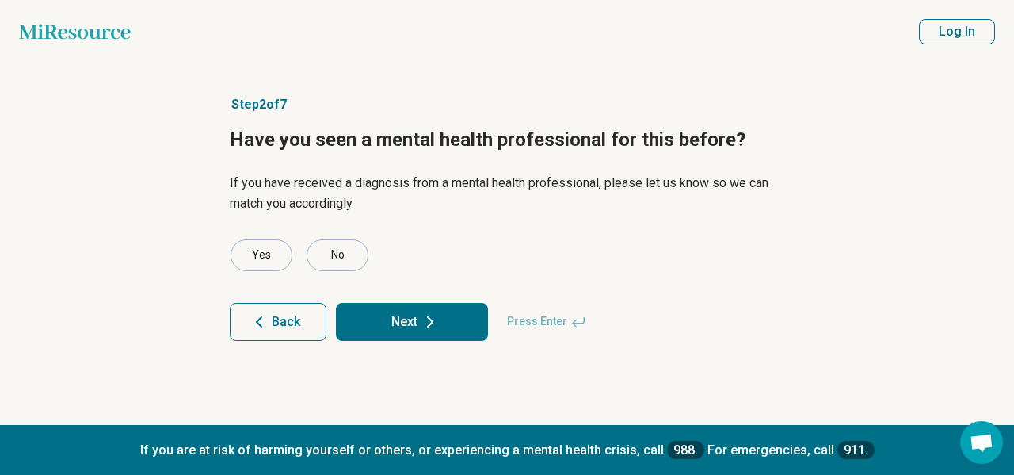
click at [441, 319] on button "Next" at bounding box center [412, 322] width 152 height 38
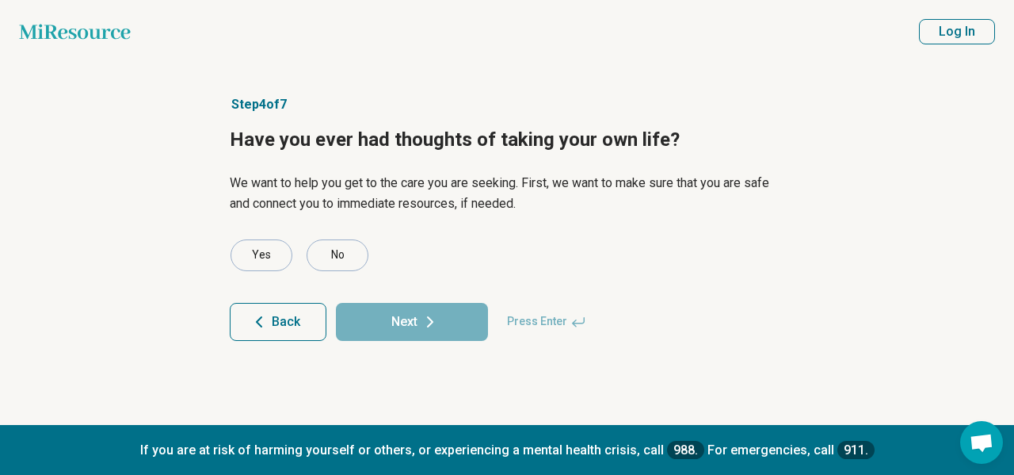
click at [258, 270] on div "Yes" at bounding box center [262, 255] width 62 height 32
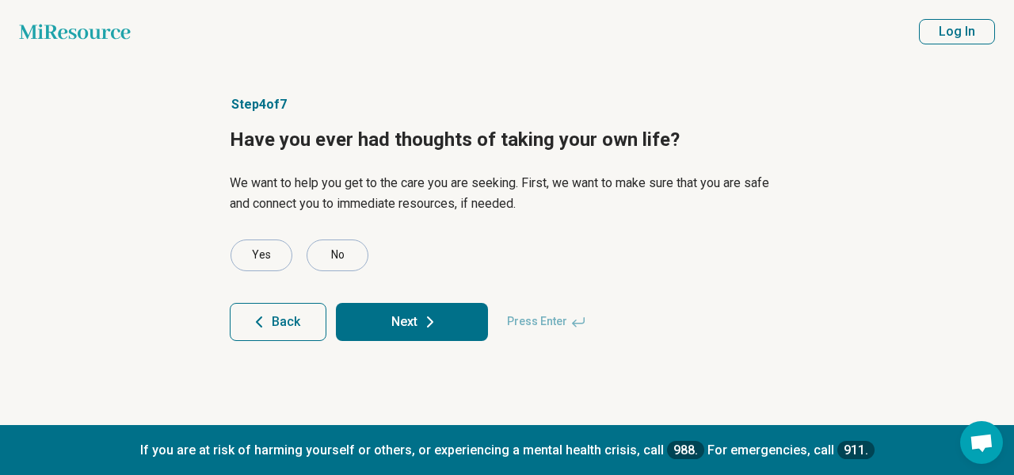
click at [449, 335] on button "Next" at bounding box center [412, 322] width 152 height 38
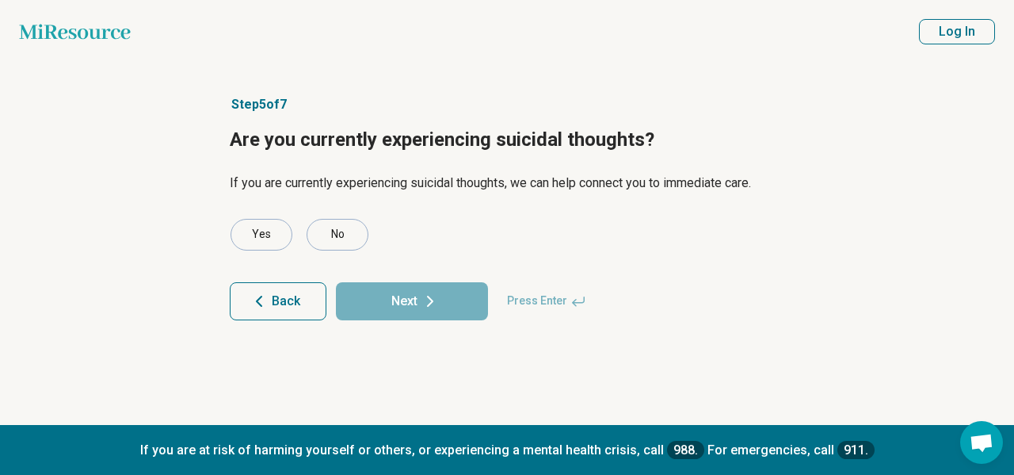
click at [277, 231] on div "Yes" at bounding box center [262, 235] width 62 height 32
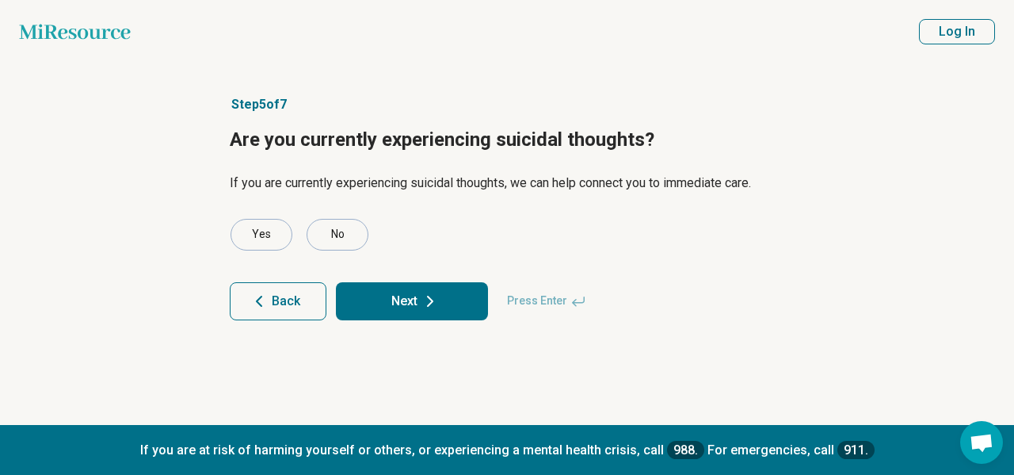
click at [421, 304] on icon at bounding box center [430, 301] width 19 height 19
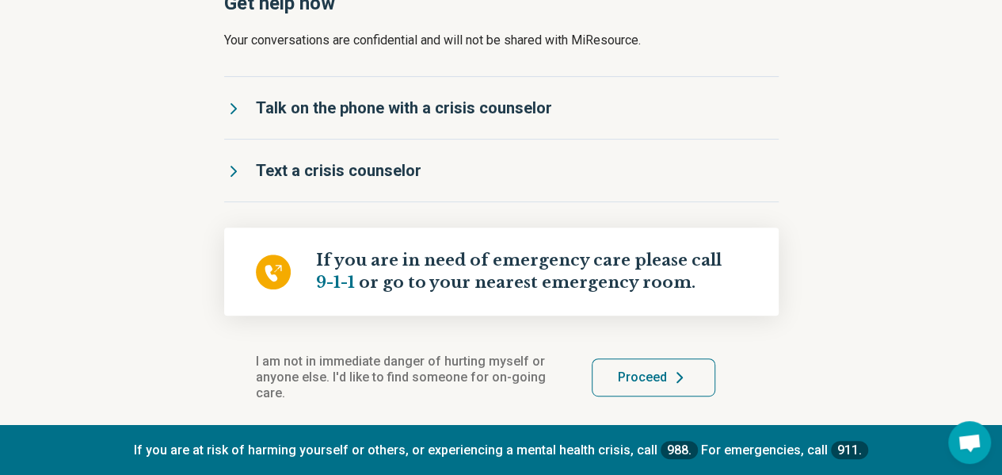
scroll to position [217, 0]
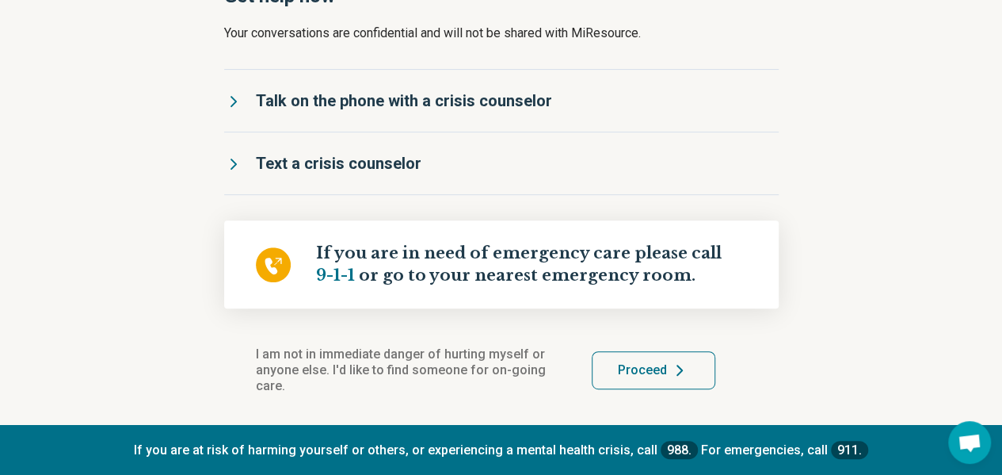
click at [651, 365] on span "Proceed" at bounding box center [642, 370] width 49 height 13
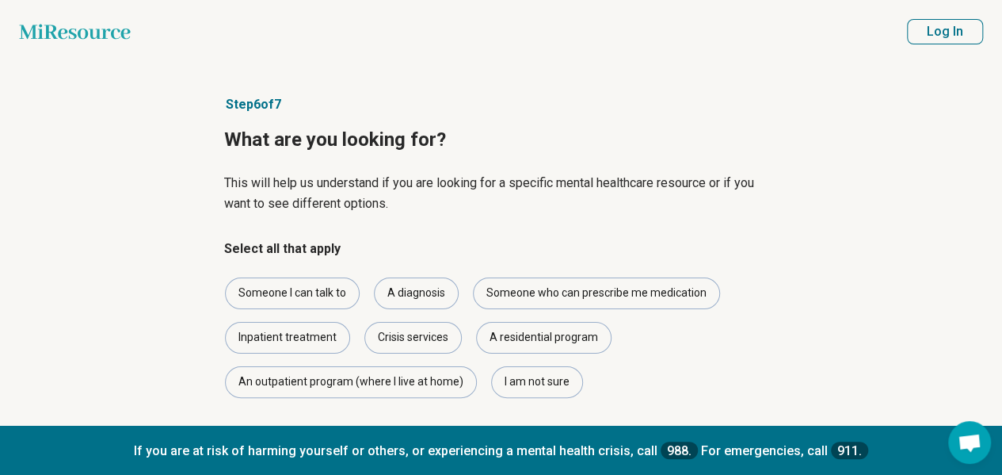
click at [254, 307] on div "Someone I can talk to" at bounding box center [292, 293] width 135 height 32
click at [421, 288] on div "A diagnosis" at bounding box center [416, 293] width 85 height 32
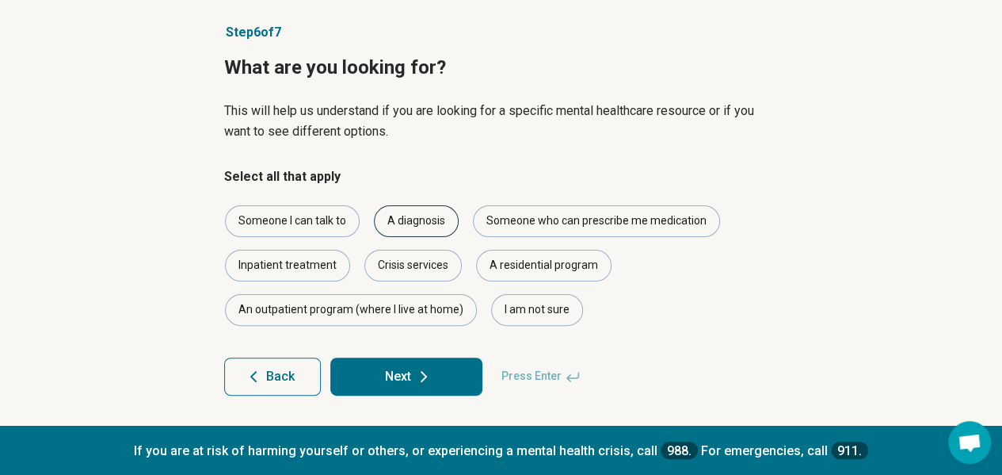
scroll to position [74, 0]
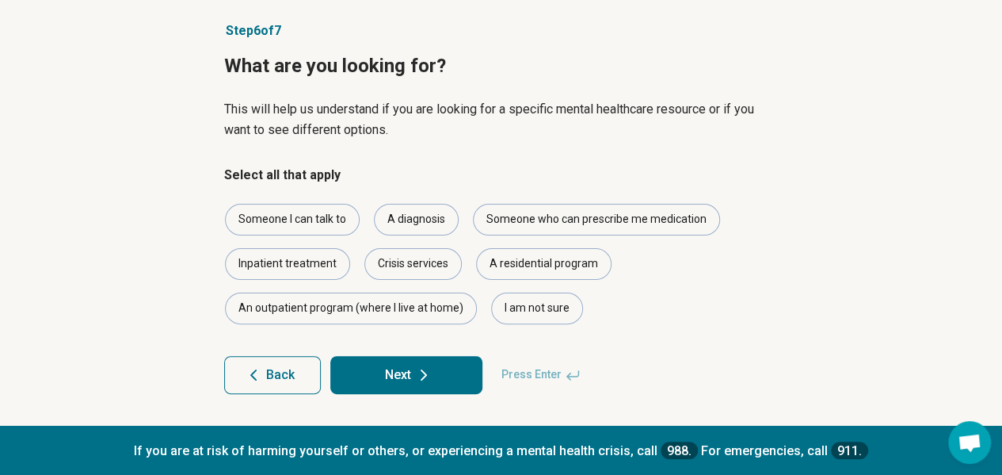
click at [567, 311] on div "I am not sure" at bounding box center [537, 308] width 92 height 32
click at [441, 356] on button "Next" at bounding box center [406, 375] width 152 height 38
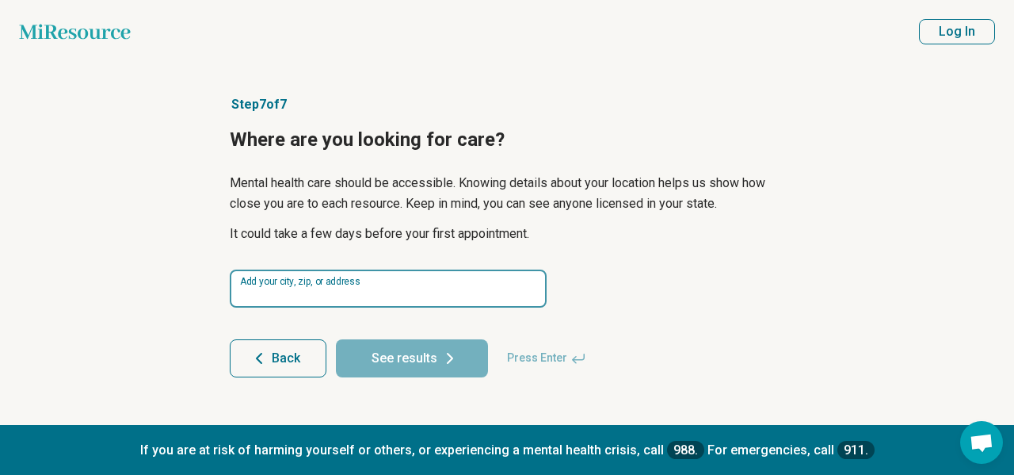
click at [483, 292] on input at bounding box center [388, 288] width 317 height 38
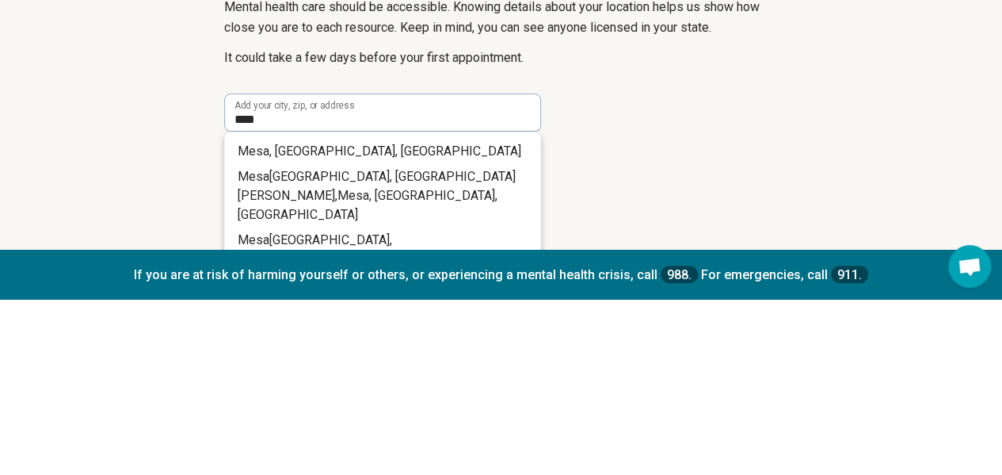
click at [383, 325] on li "[GEOGRAPHIC_DATA] , [GEOGRAPHIC_DATA], [GEOGRAPHIC_DATA]" at bounding box center [382, 327] width 315 height 25
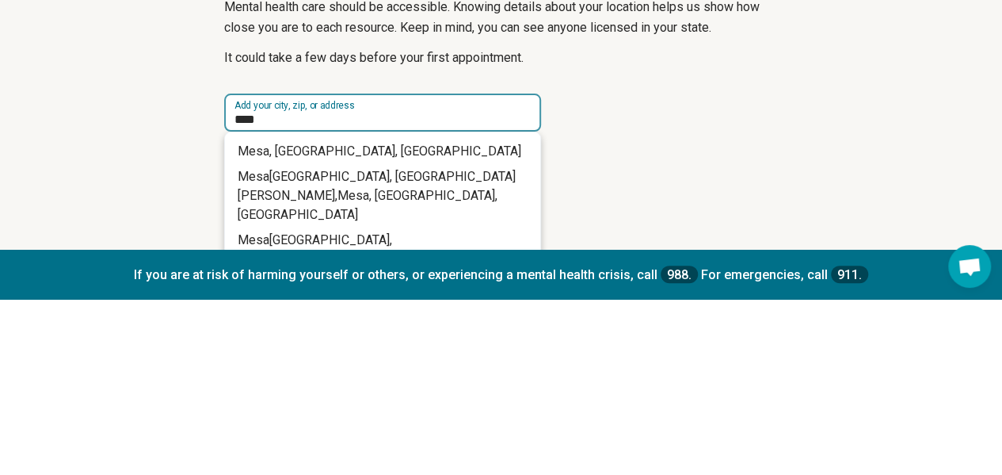
type input "**********"
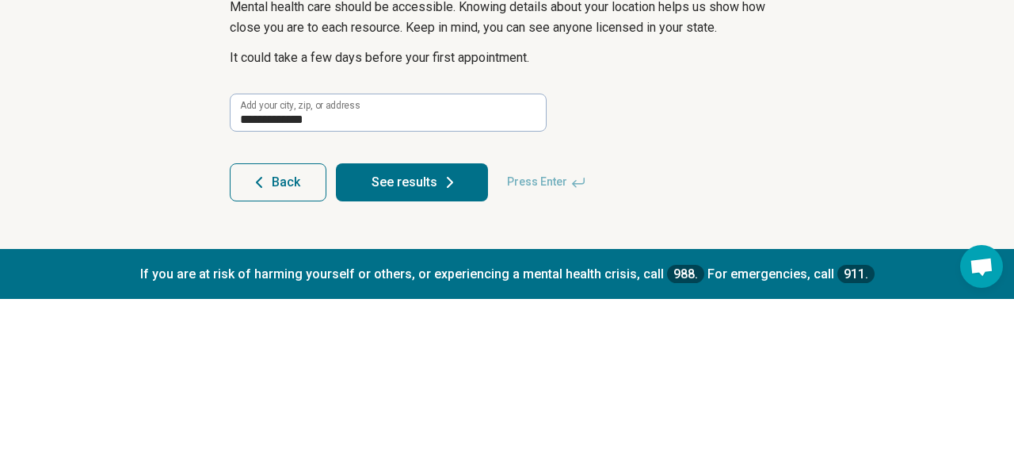
click at [434, 349] on button "See results" at bounding box center [412, 358] width 152 height 38
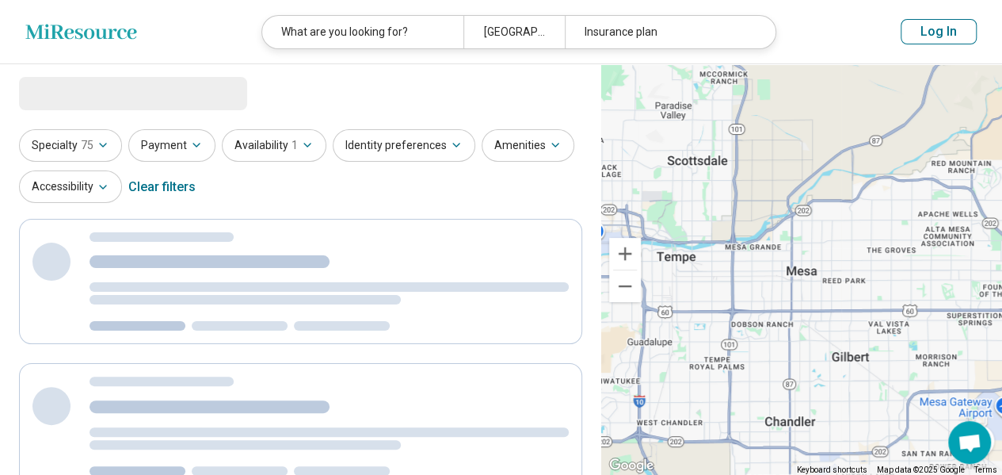
click at [162, 142] on button "Payment" at bounding box center [171, 145] width 87 height 32
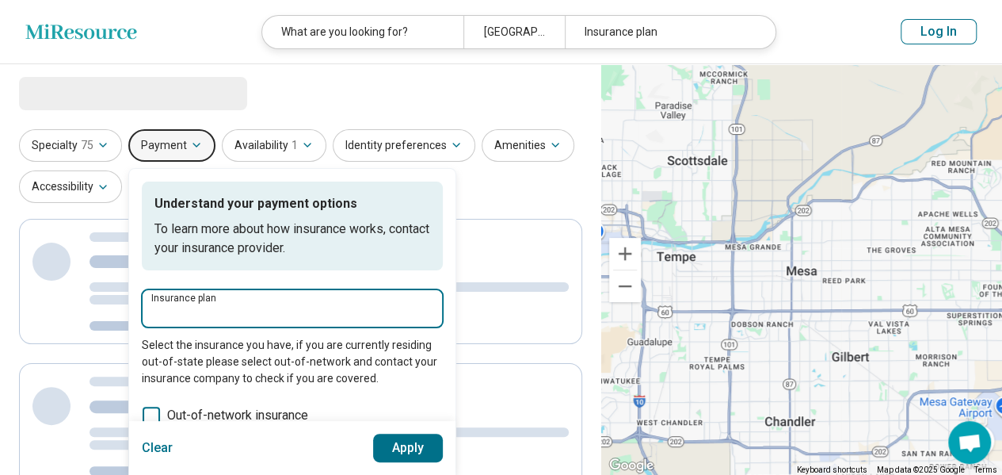
click at [368, 312] on input "Insurance plan" at bounding box center [292, 313] width 282 height 19
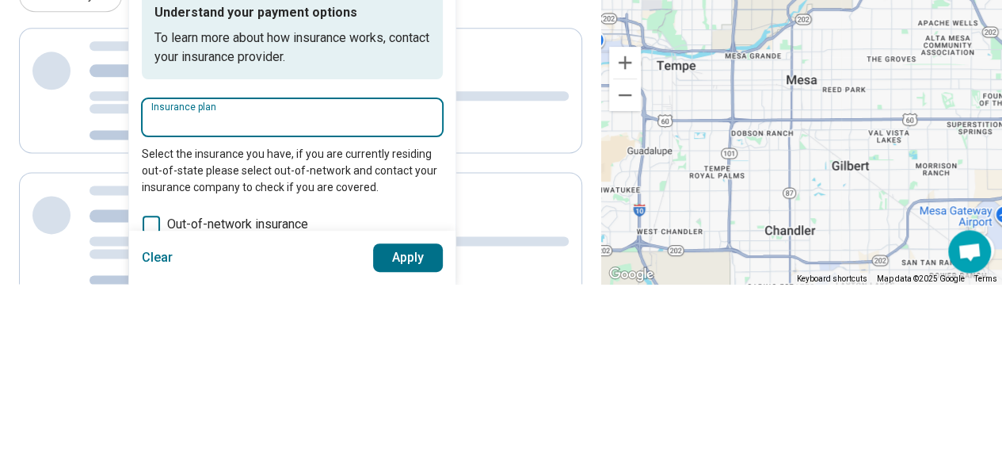
select select "***"
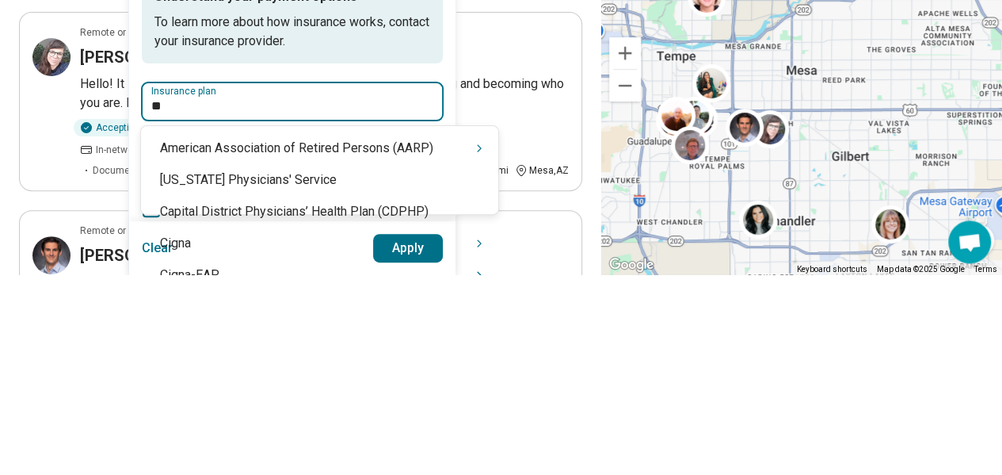
type input "***"
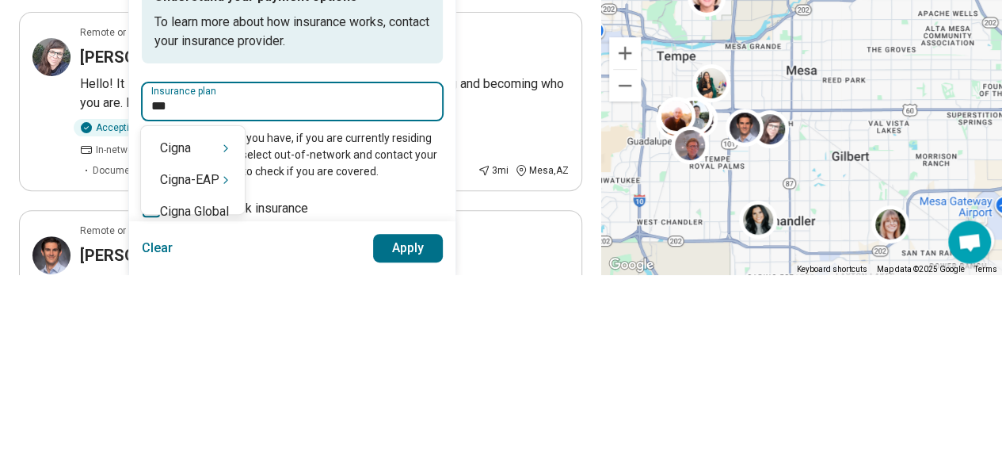
click at [178, 346] on div "Cigna" at bounding box center [193, 349] width 104 height 32
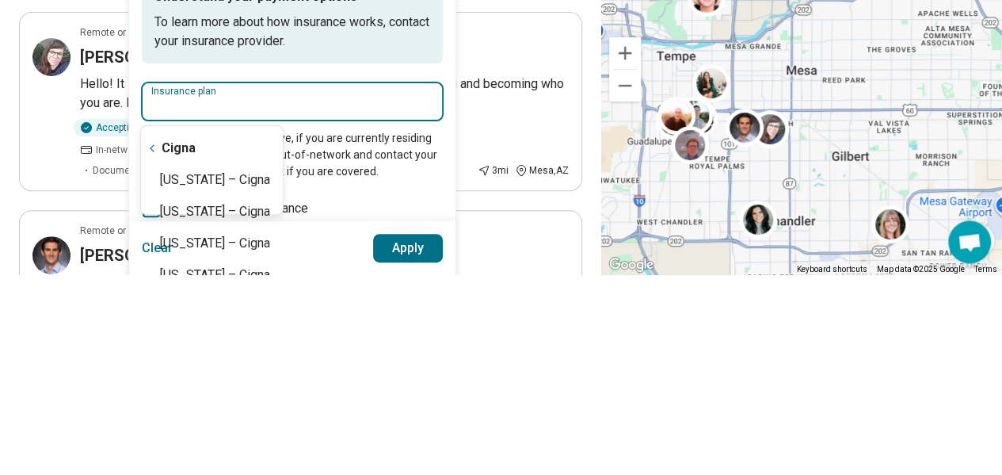
click at [184, 384] on div "[US_STATE] – Cigna" at bounding box center [212, 381] width 142 height 32
type input "**********"
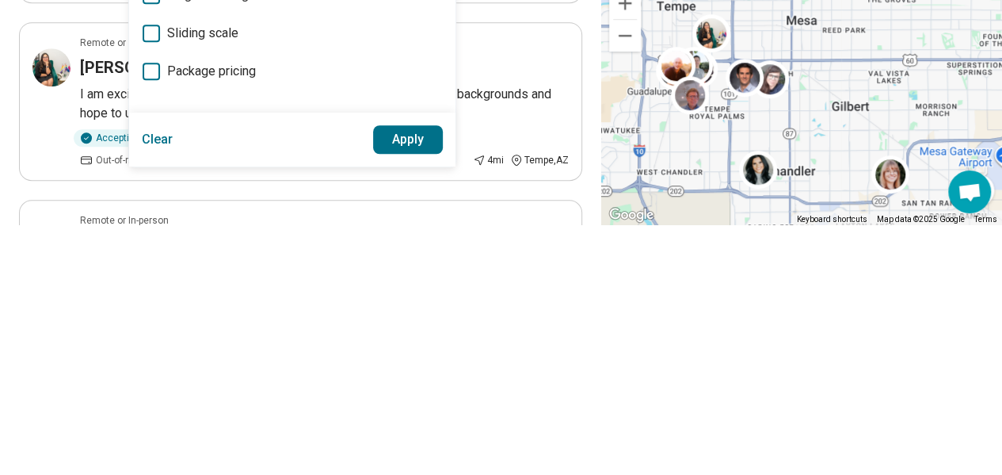
click at [407, 388] on button "Apply" at bounding box center [408, 390] width 71 height 29
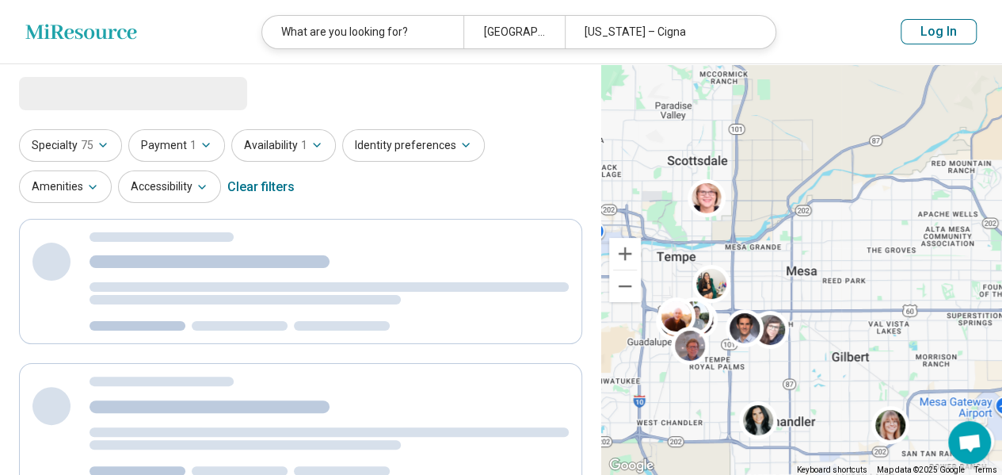
click at [54, 138] on button "Specialty 75" at bounding box center [70, 145] width 103 height 32
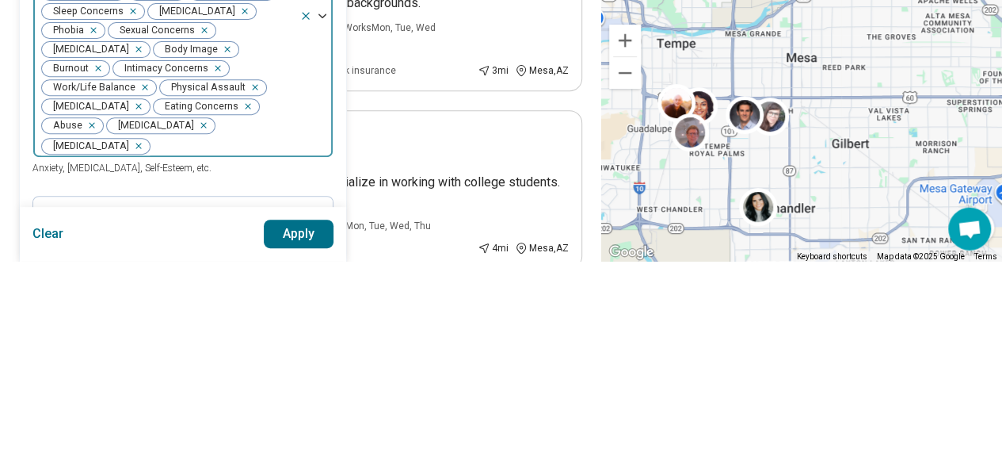
scroll to position [87, 0]
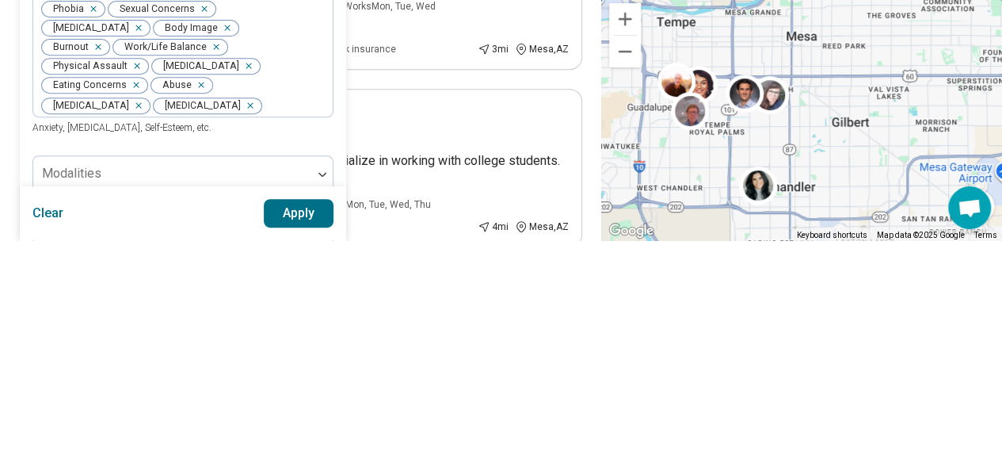
click at [288, 370] on div "option Self-Esteem, deselected. Areas of focus Anxiety Childhood Abuse [MEDICAL…" at bounding box center [182, 230] width 301 height 284
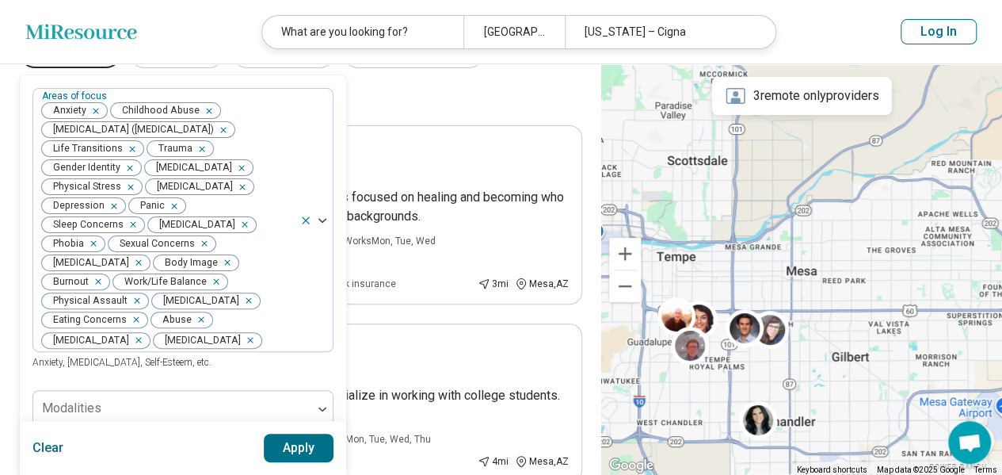
click at [296, 449] on button "Apply" at bounding box center [299, 447] width 71 height 29
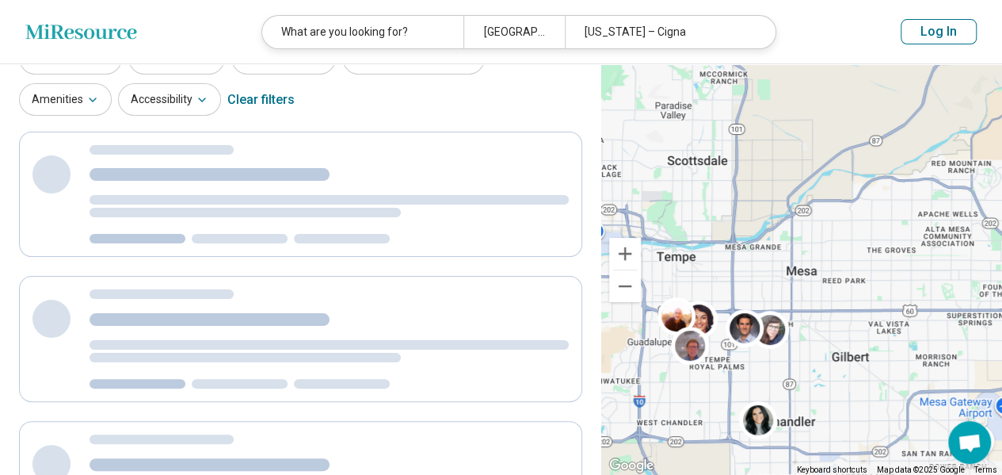
scroll to position [0, 0]
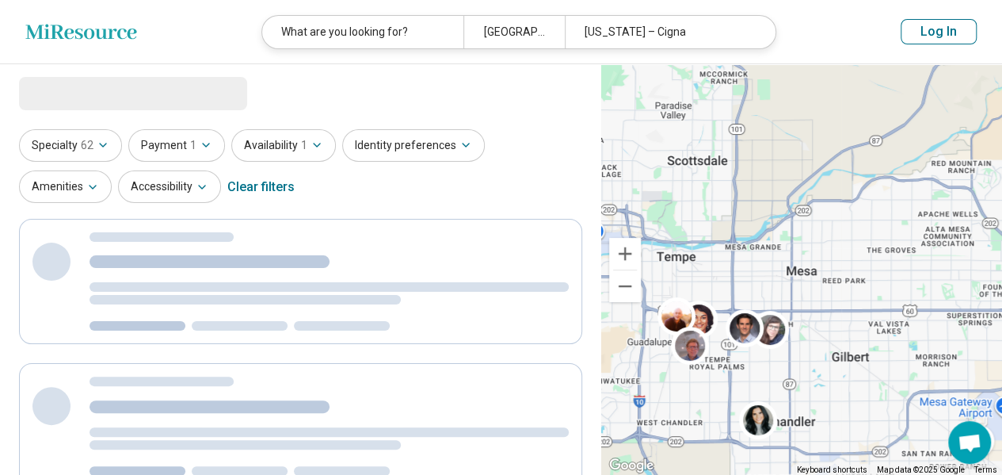
click at [427, 138] on button "Identity preferences" at bounding box center [413, 145] width 143 height 32
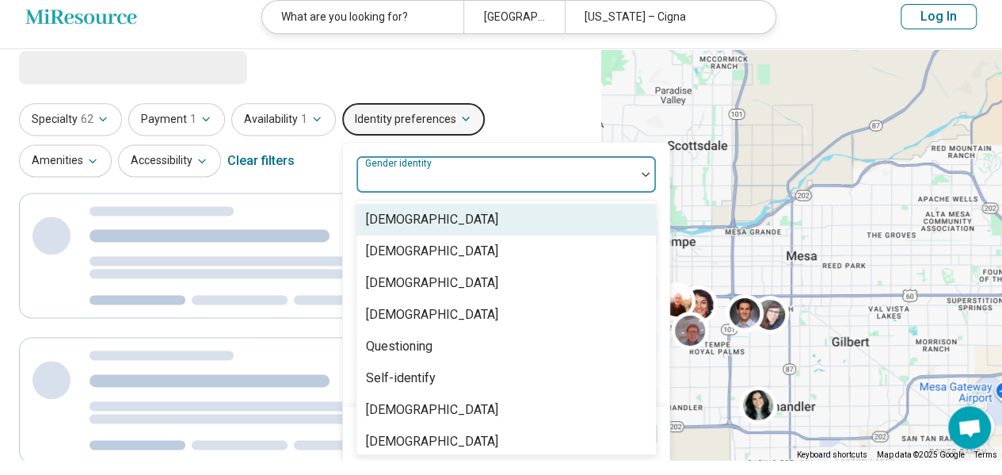
scroll to position [11, 0]
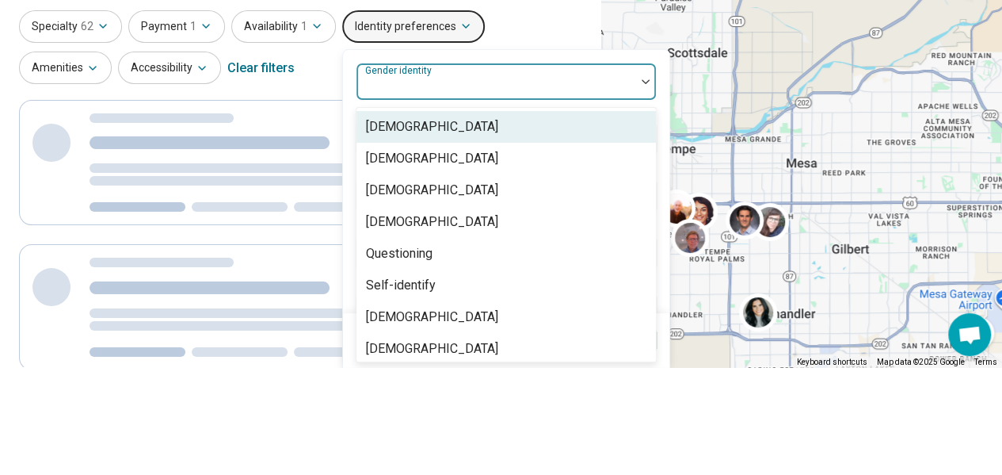
click at [483, 260] on div "[DEMOGRAPHIC_DATA]" at bounding box center [507, 266] width 300 height 32
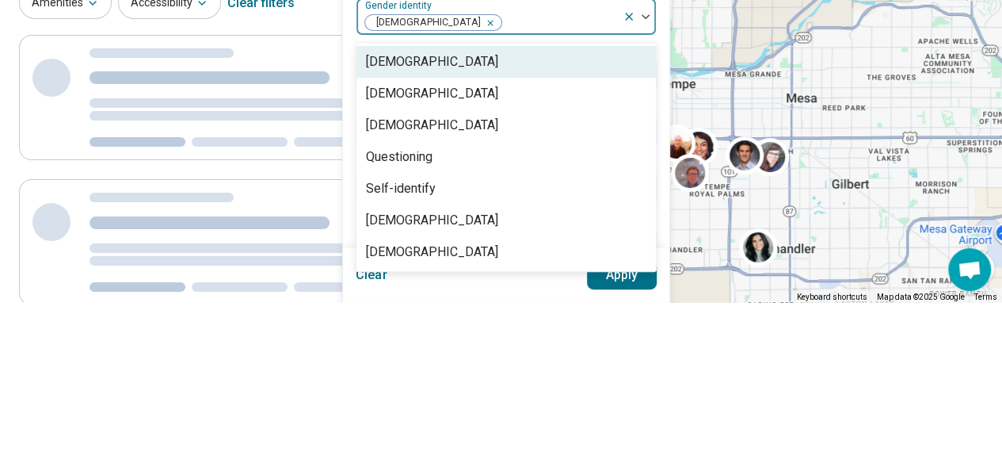
select select "***"
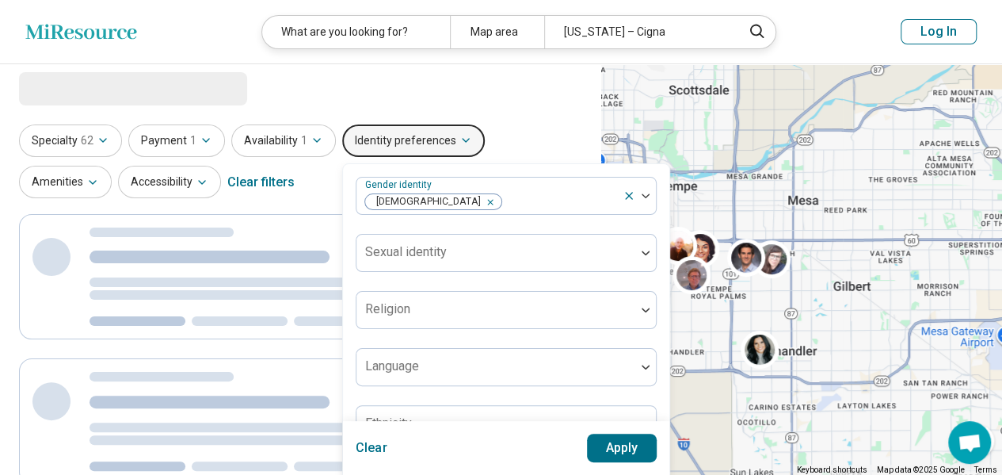
scroll to position [0, 0]
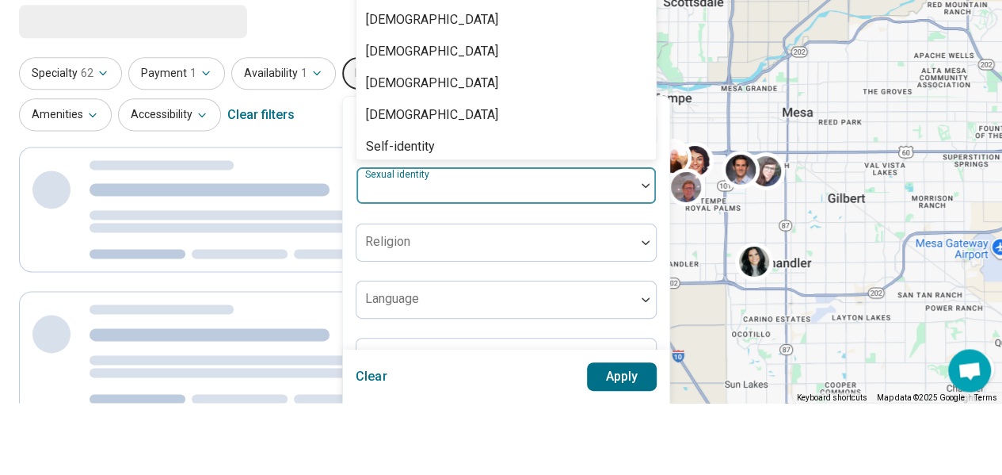
click at [458, 89] on div "[DEMOGRAPHIC_DATA]" at bounding box center [507, 92] width 300 height 32
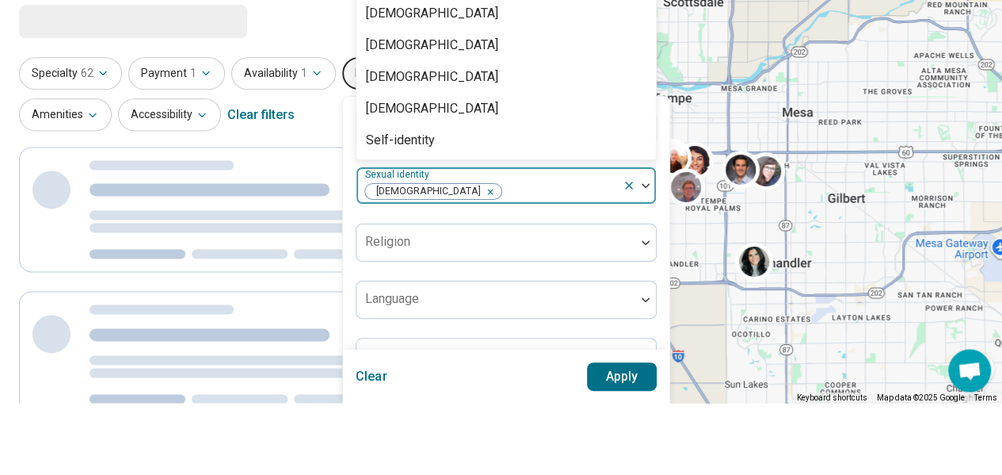
click at [328, 219] on div at bounding box center [300, 282] width 563 height 126
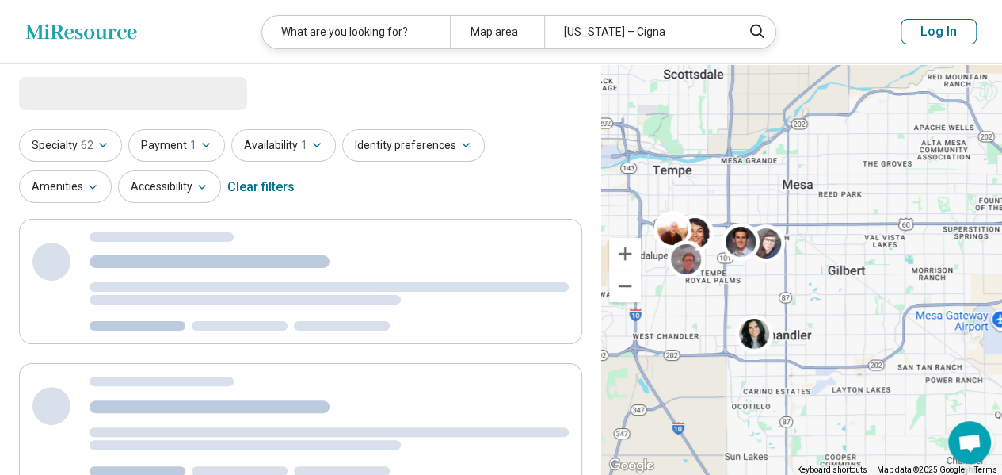
click at [442, 144] on button "Identity preferences" at bounding box center [413, 145] width 143 height 32
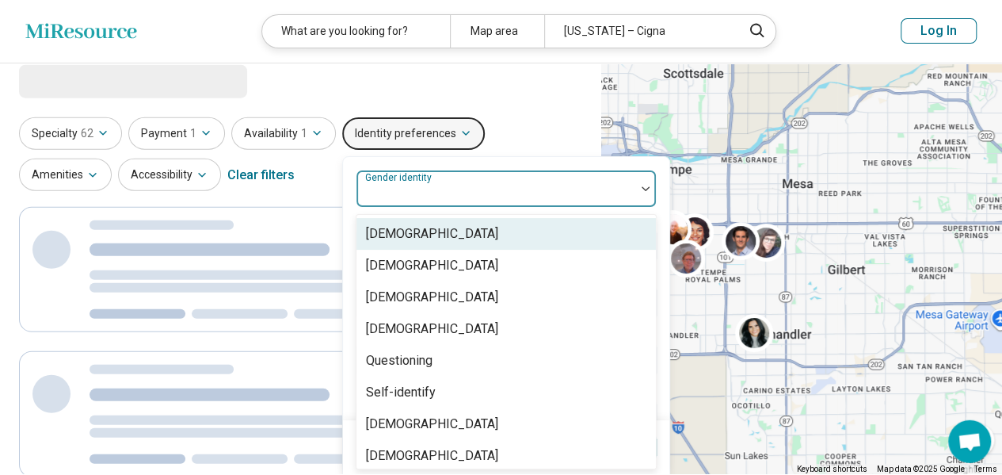
scroll to position [11, 0]
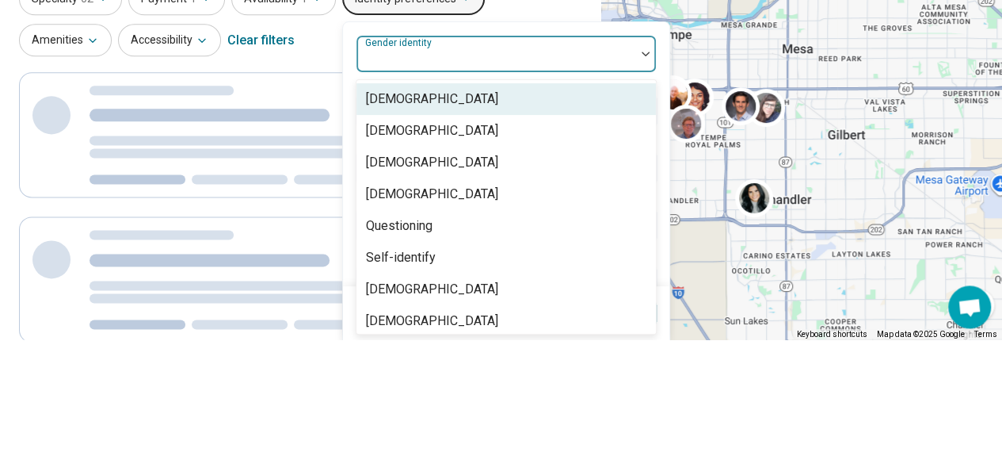
click at [460, 250] on div "[DEMOGRAPHIC_DATA]" at bounding box center [507, 266] width 300 height 32
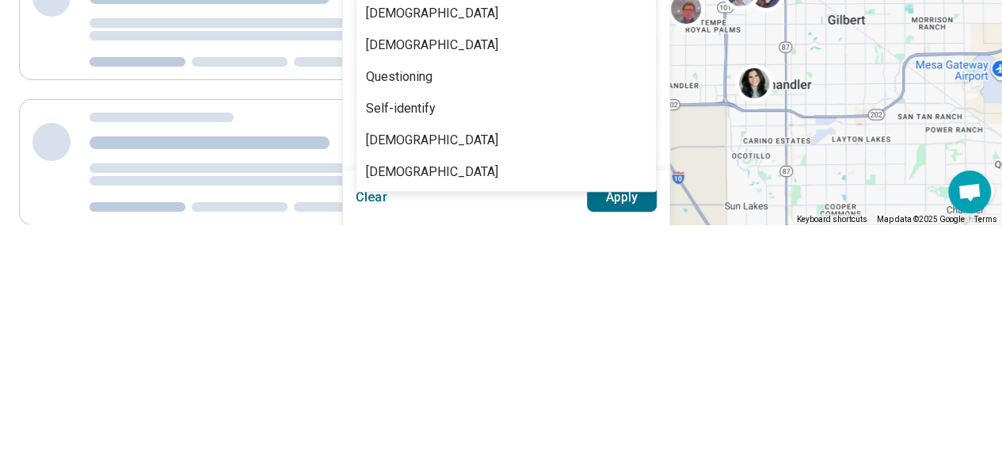
scroll to position [14, 0]
click at [514, 459] on div "Clear Apply" at bounding box center [506, 448] width 326 height 54
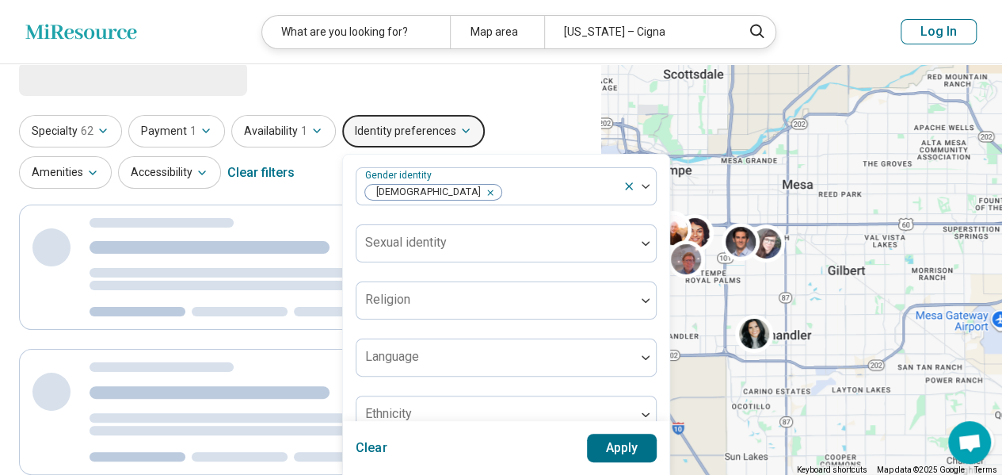
scroll to position [0, 0]
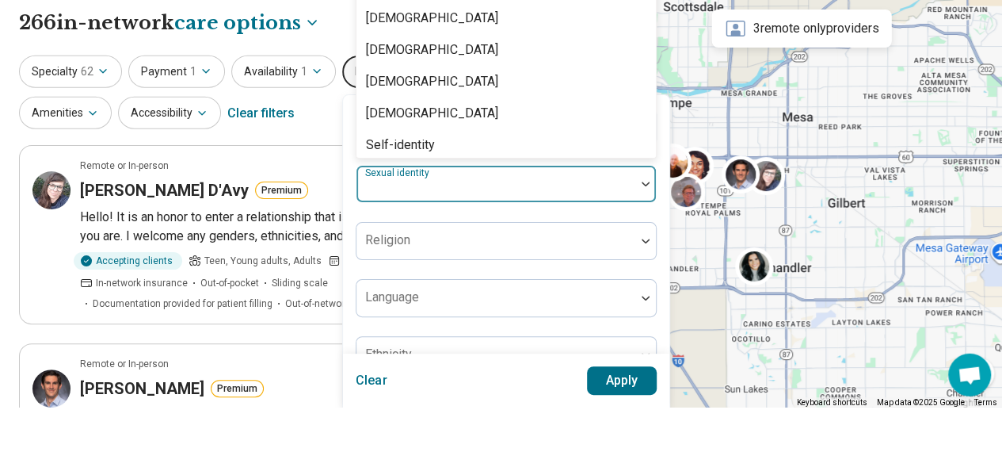
click at [453, 82] on div "[DEMOGRAPHIC_DATA]" at bounding box center [507, 86] width 300 height 32
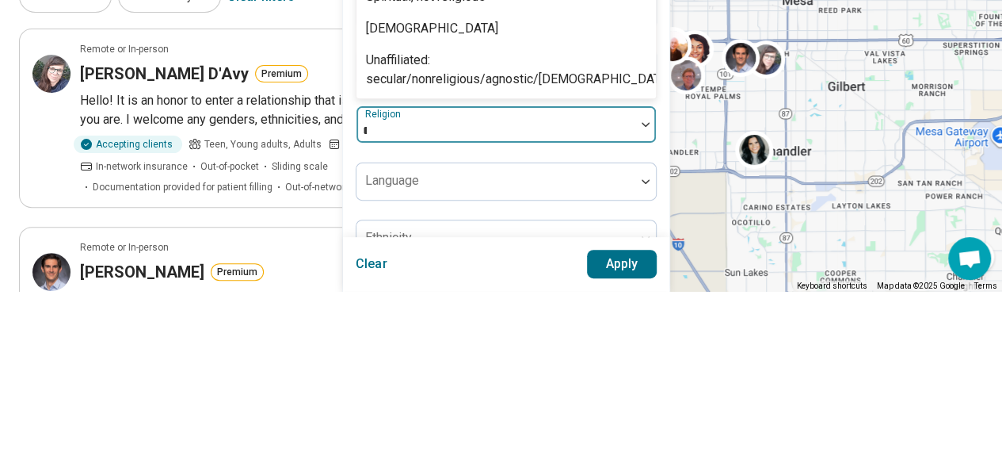
scroll to position [216, 0]
type input "**"
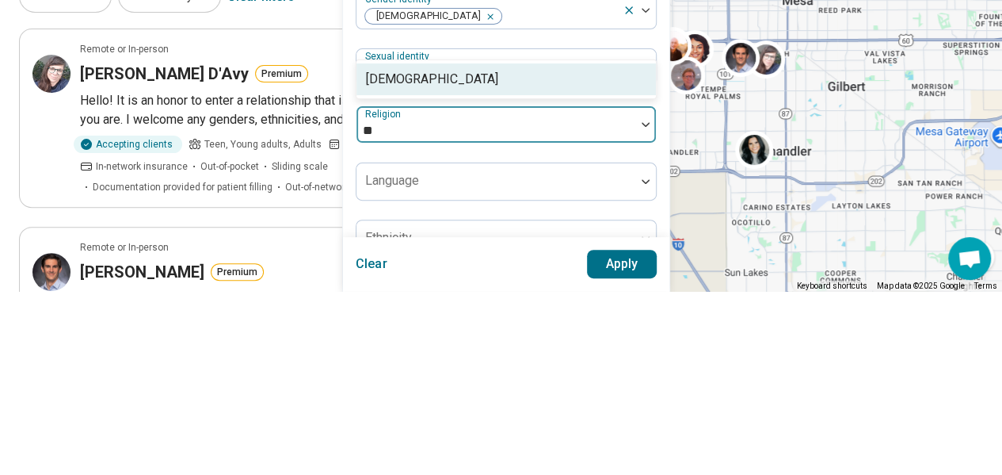
scroll to position [0, 0]
click at [480, 260] on div "[DEMOGRAPHIC_DATA]" at bounding box center [507, 263] width 300 height 32
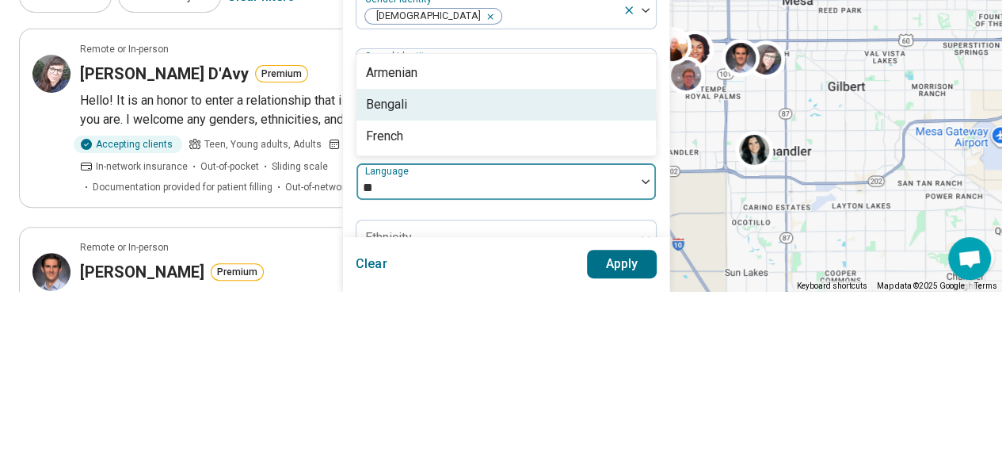
type input "*"
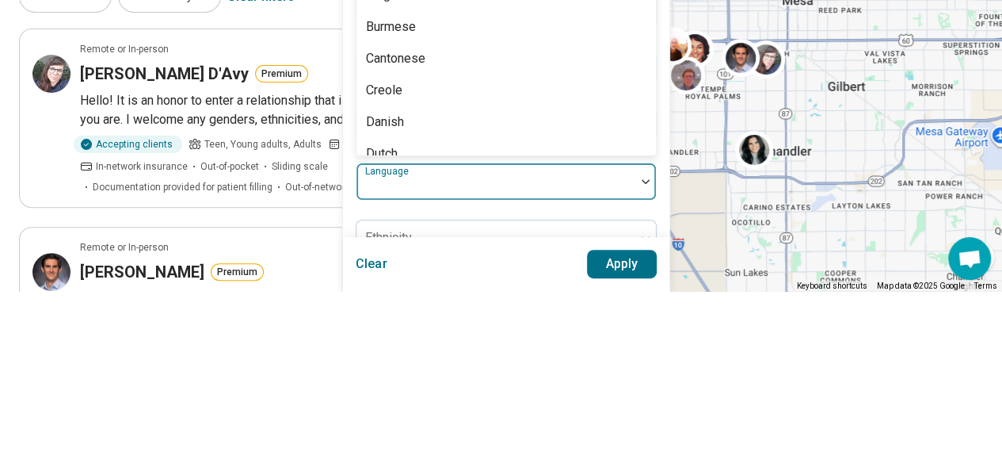
scroll to position [114, 0]
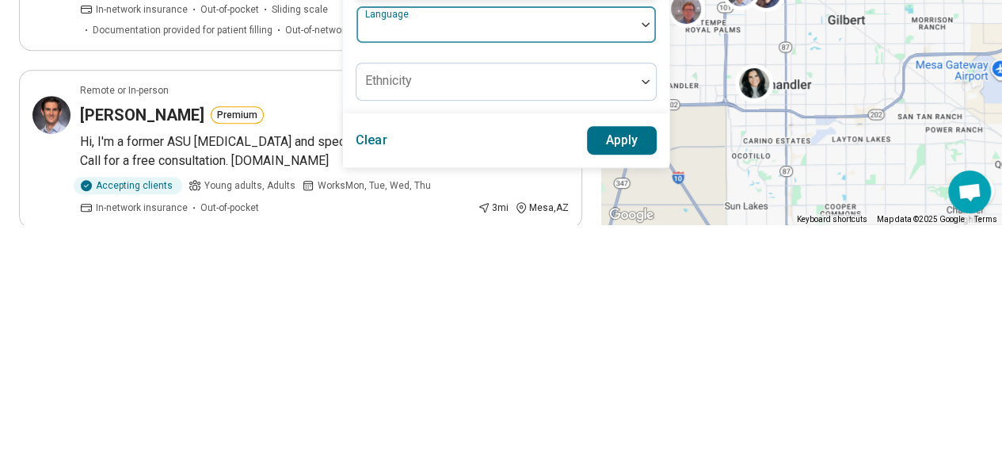
click at [611, 388] on button "Apply" at bounding box center [622, 390] width 71 height 29
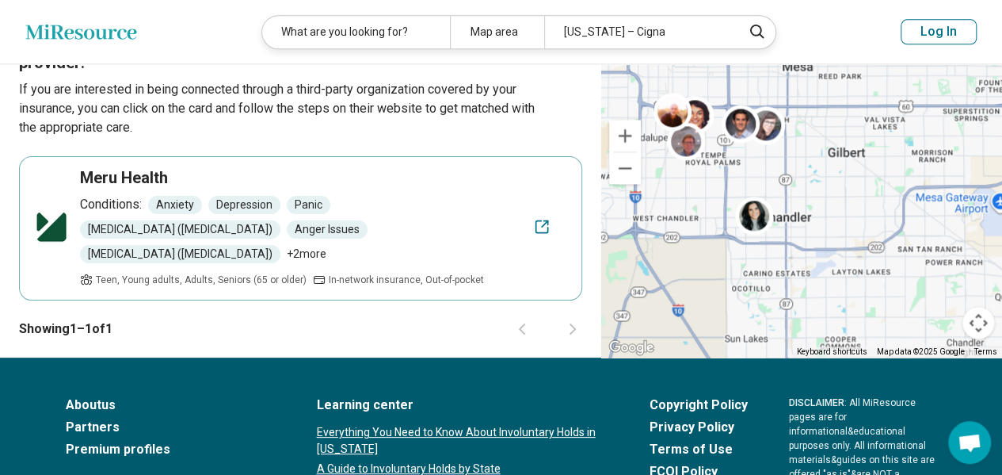
scroll to position [1073, 0]
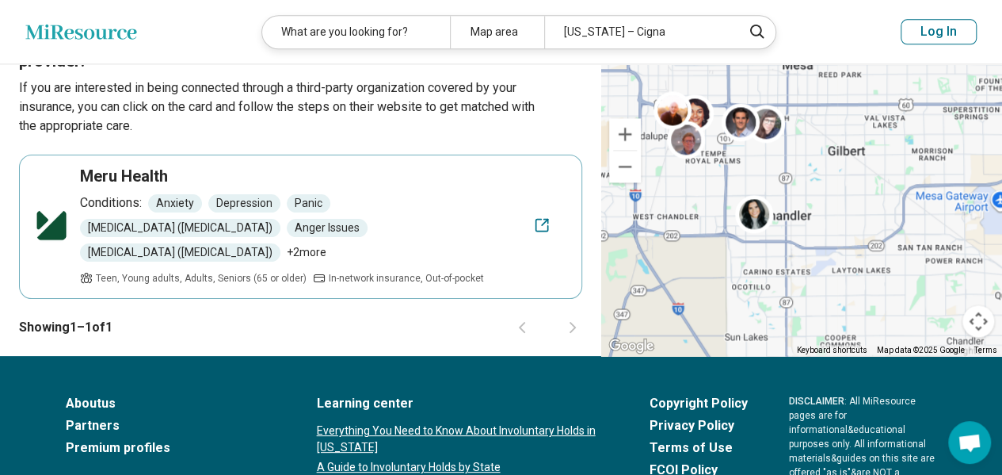
click at [456, 198] on div "Conditions: Anxiety [MEDICAL_DATA] Panic [MEDICAL_DATA] ([MEDICAL_DATA]) Anger …" at bounding box center [302, 227] width 445 height 68
select select "***"
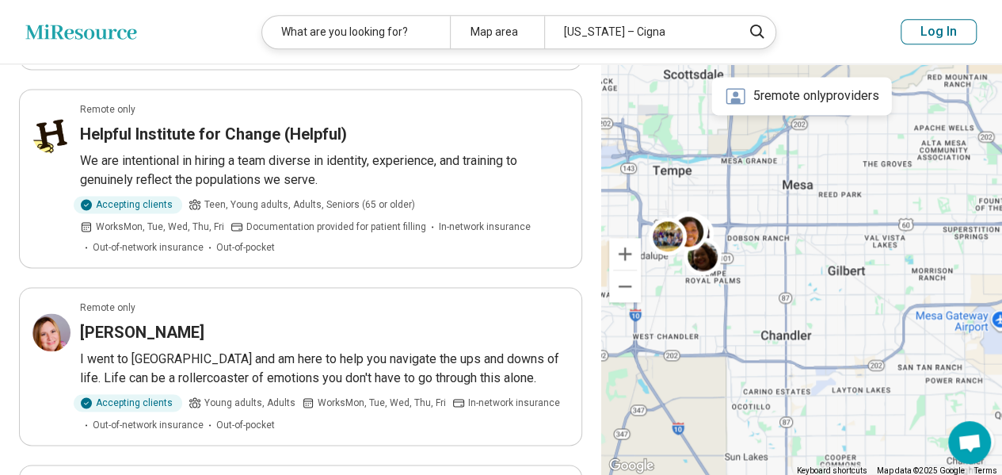
scroll to position [2066, 0]
